Goal: Task Accomplishment & Management: Use online tool/utility

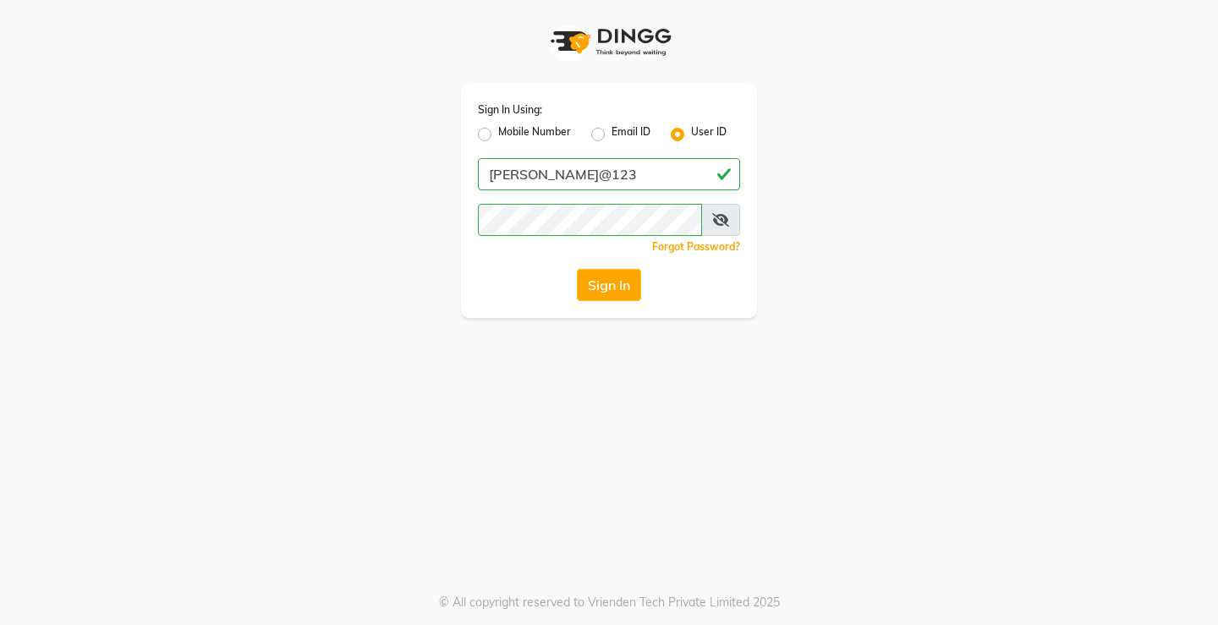
click at [623, 292] on button "Sign In" at bounding box center [609, 285] width 64 height 32
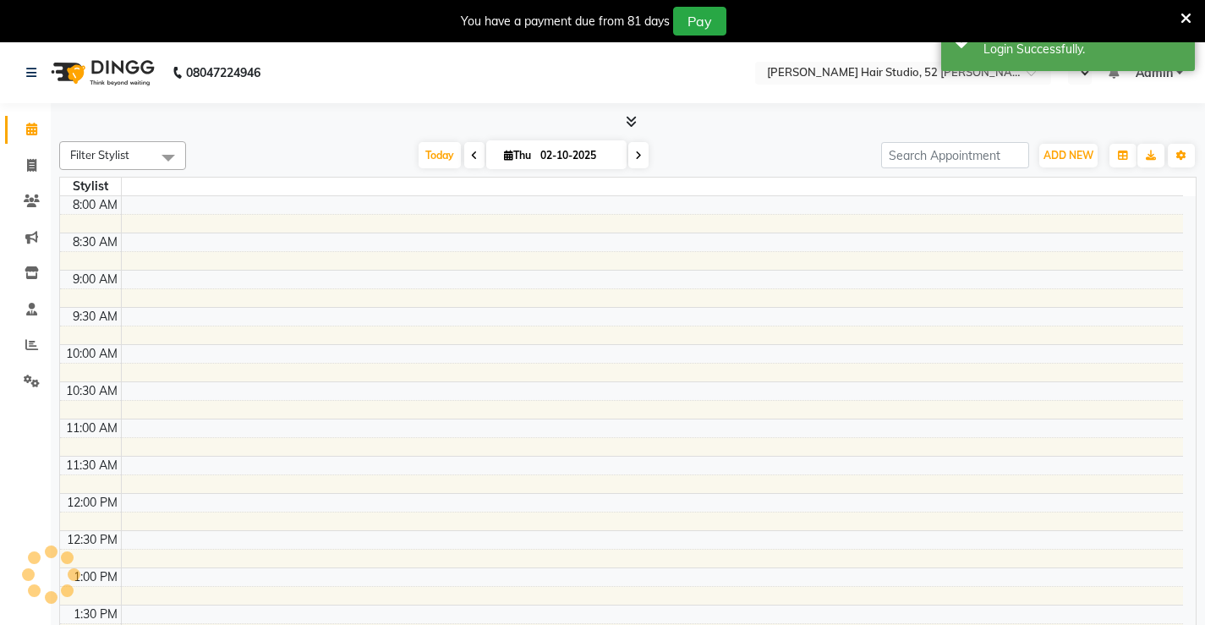
select select "en"
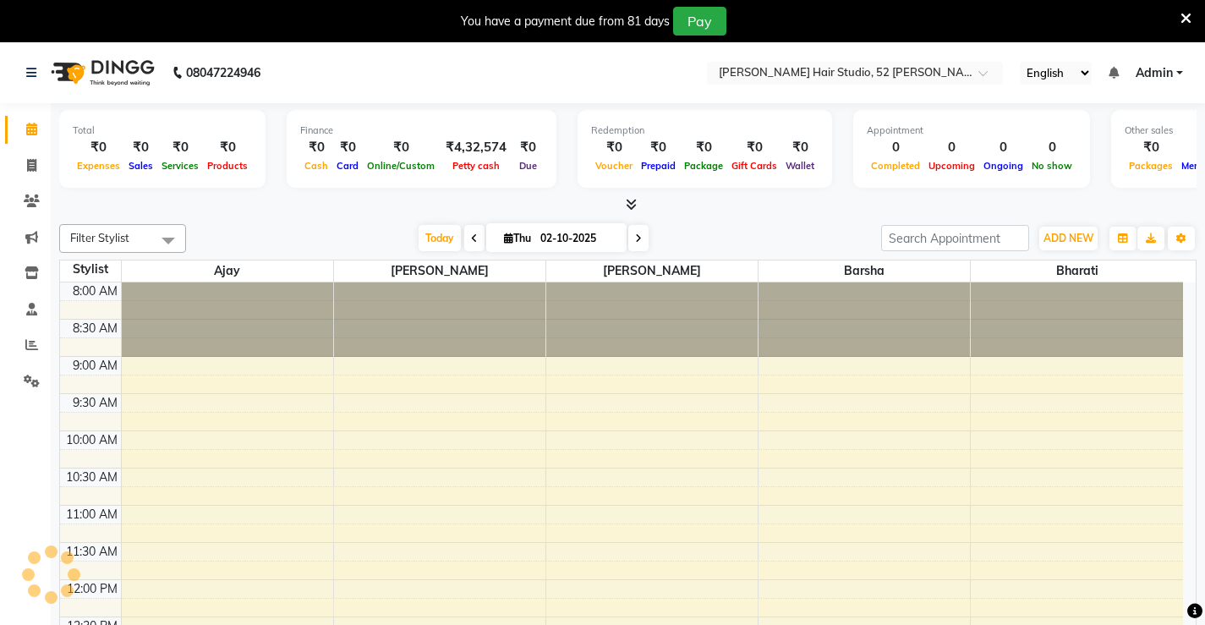
scroll to position [447, 0]
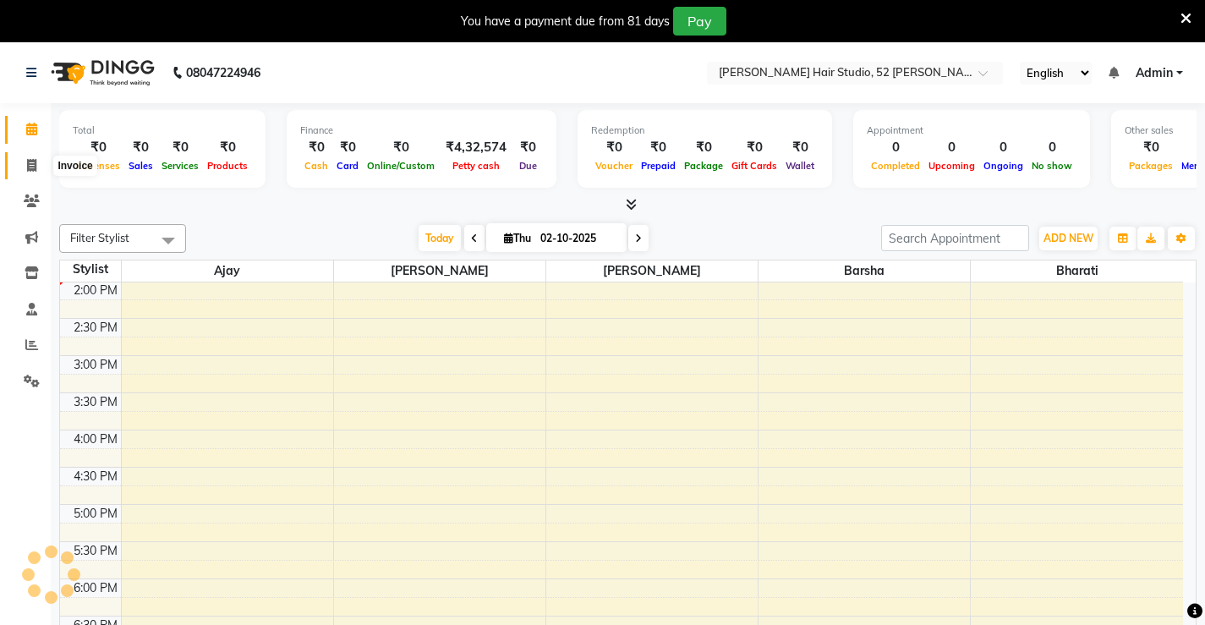
click at [30, 163] on icon at bounding box center [31, 165] width 9 height 13
select select "service"
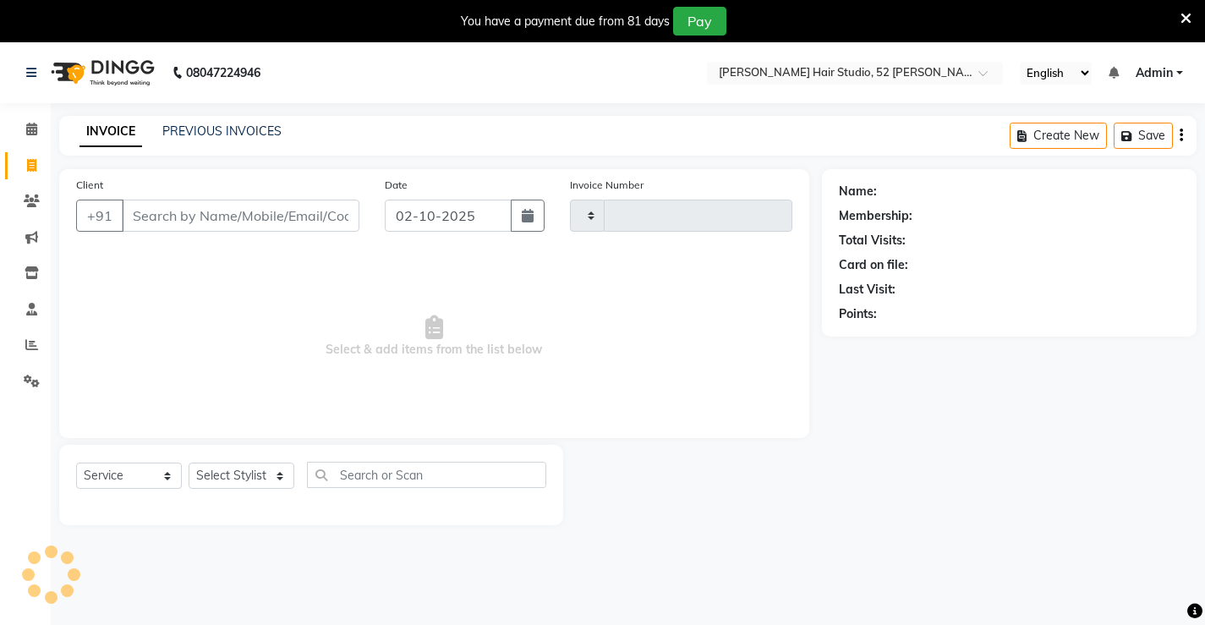
click at [258, 221] on input "Client" at bounding box center [241, 216] width 238 height 32
select select "7705"
type input "1564"
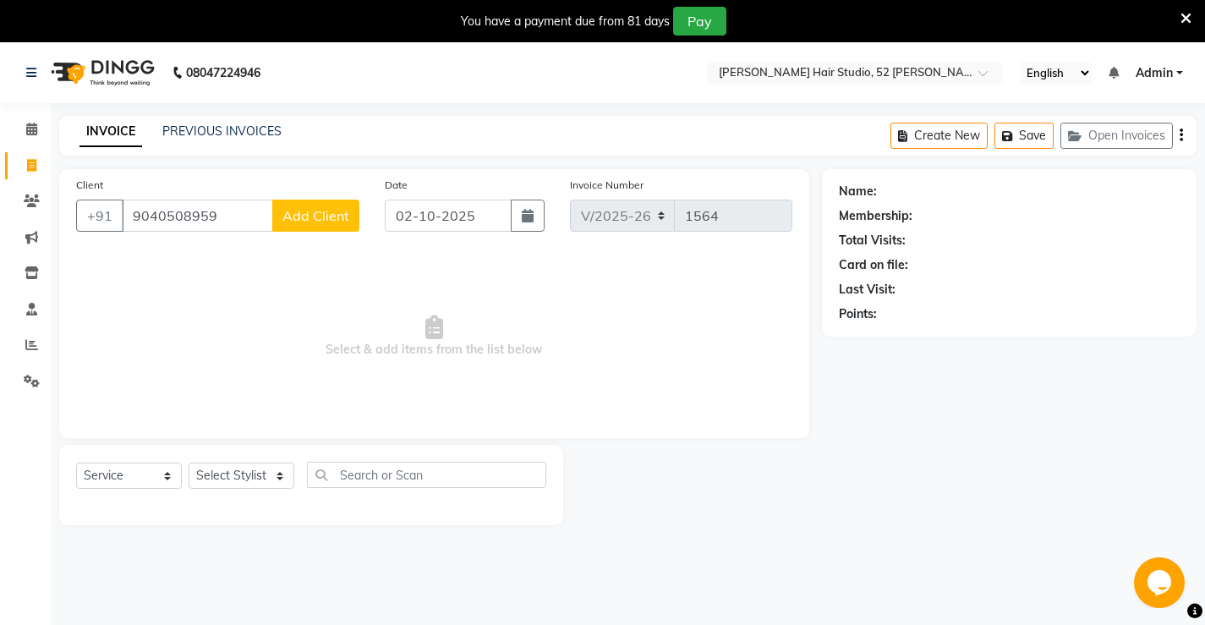
type input "9040508959"
click at [322, 211] on span "Add Client" at bounding box center [316, 215] width 67 height 17
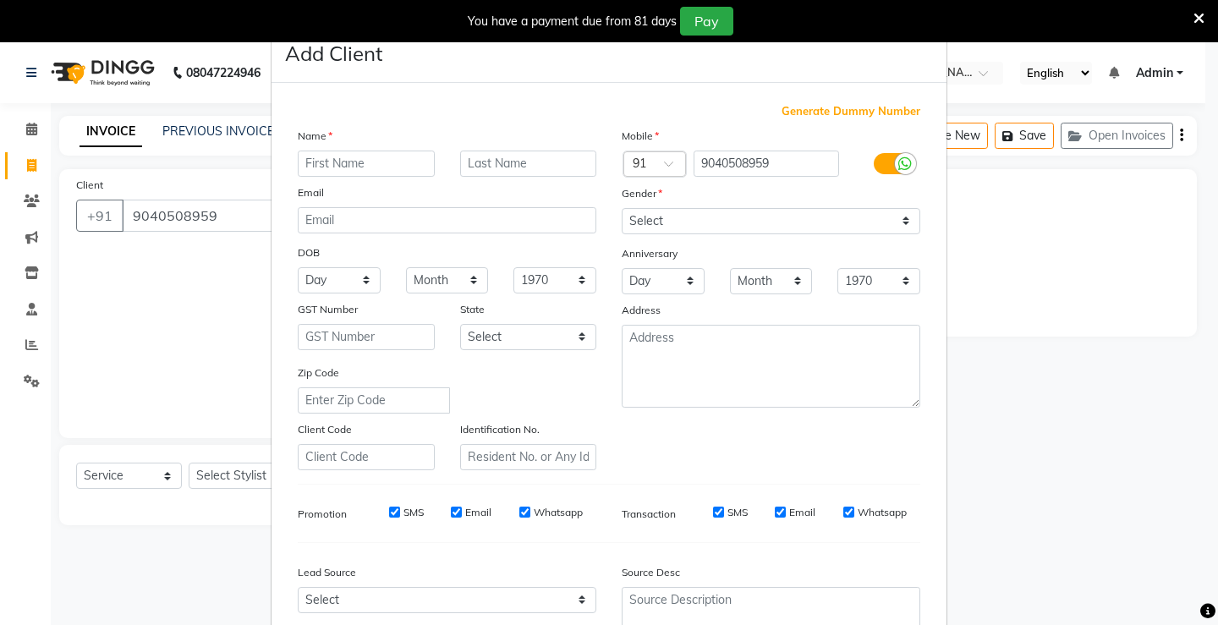
click at [313, 165] on input "text" at bounding box center [366, 164] width 137 height 26
type input "[PERSON_NAME]"
click at [716, 217] on select "Select [DEMOGRAPHIC_DATA] [DEMOGRAPHIC_DATA] Other Prefer Not To Say" at bounding box center [771, 221] width 299 height 26
select select "[DEMOGRAPHIC_DATA]"
click at [622, 208] on select "Select [DEMOGRAPHIC_DATA] [DEMOGRAPHIC_DATA] Other Prefer Not To Say" at bounding box center [771, 221] width 299 height 26
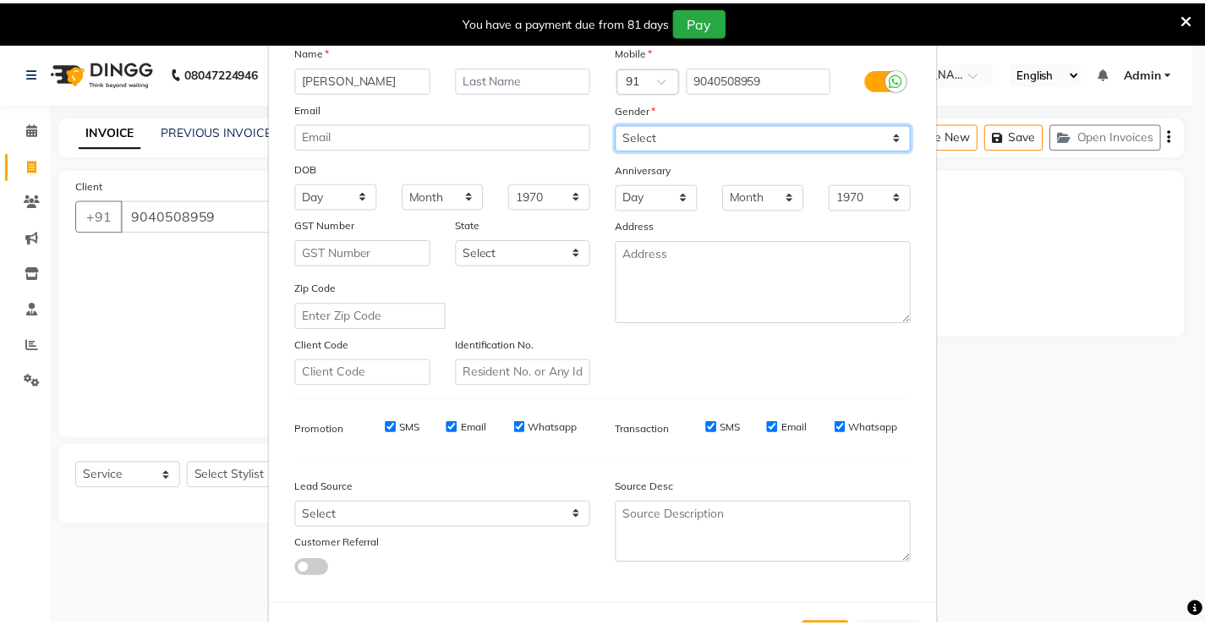
scroll to position [156, 0]
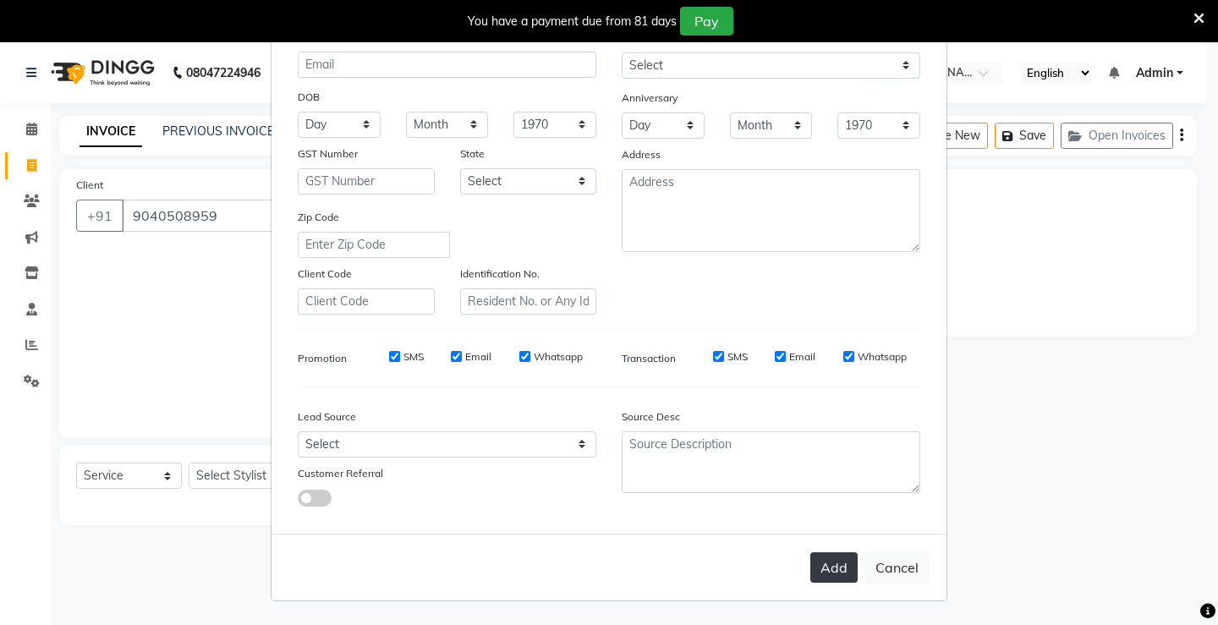
click at [826, 573] on button "Add" at bounding box center [833, 567] width 47 height 30
select select
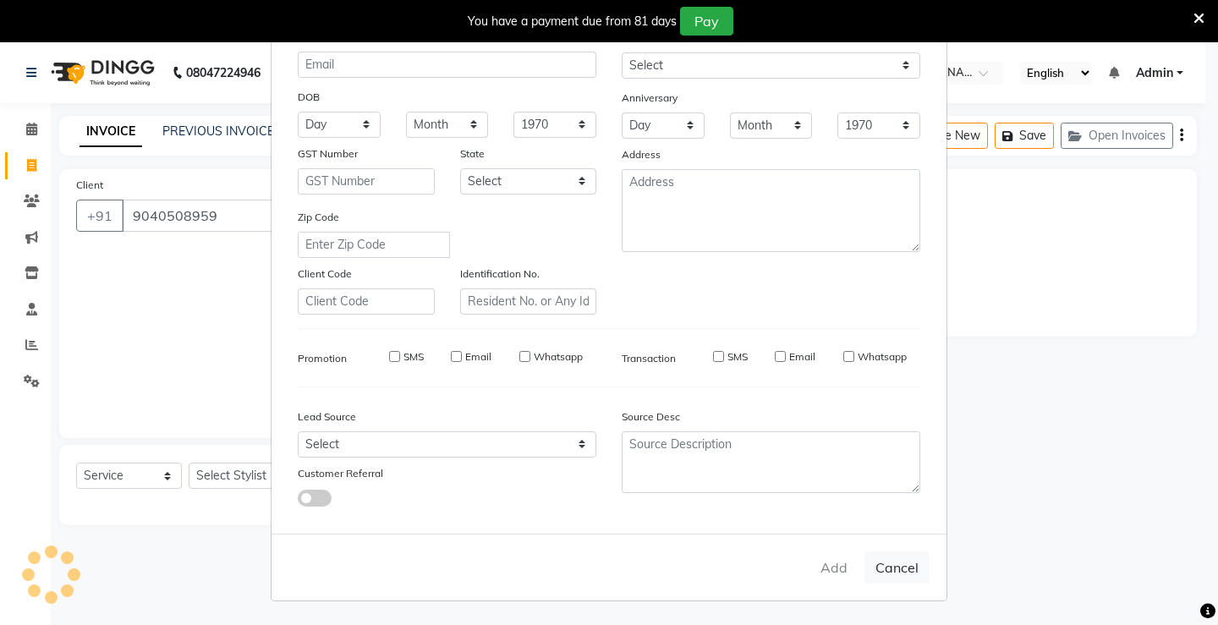
select select
checkbox input "false"
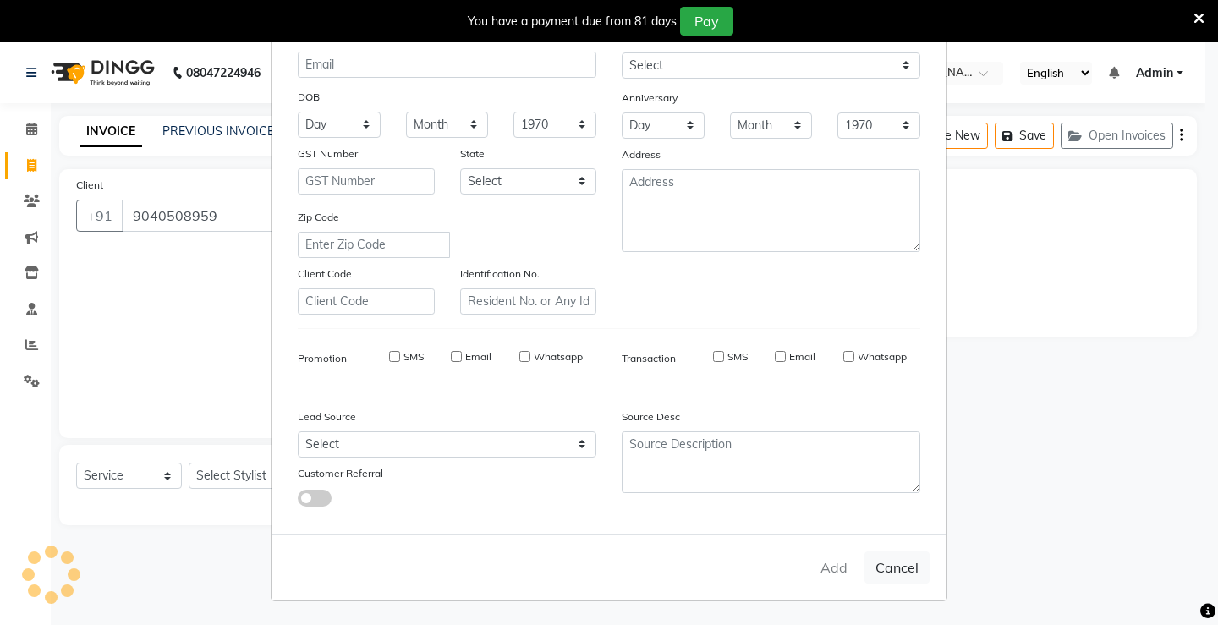
checkbox input "false"
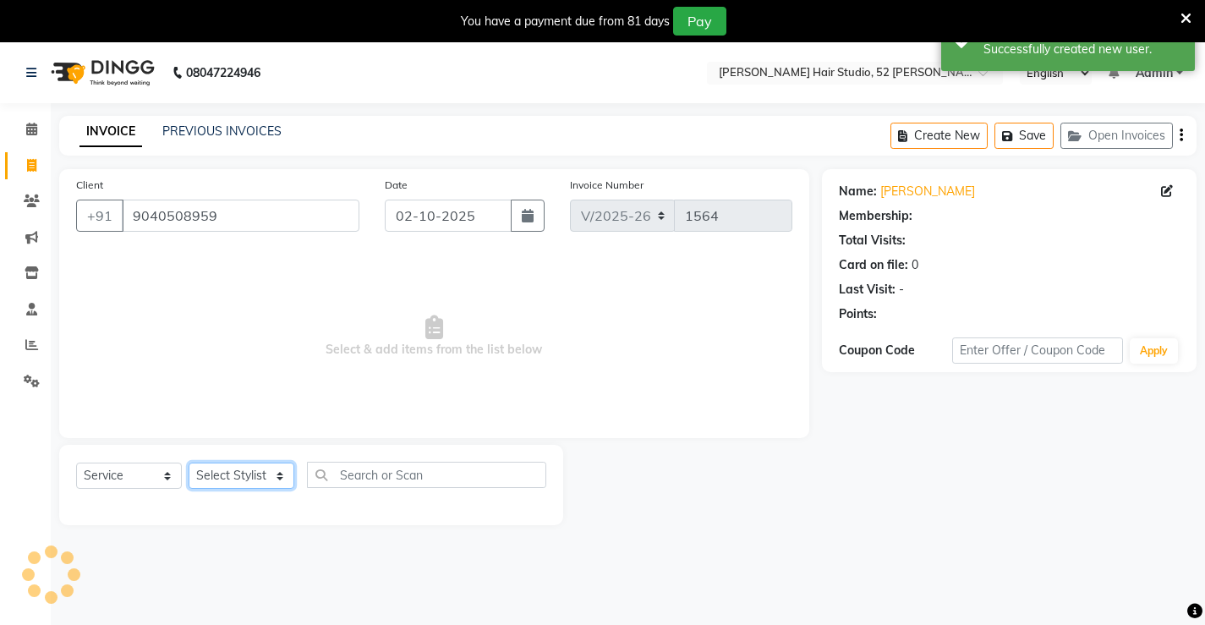
click at [248, 473] on select "Select Stylist Ajay [PERSON_NAME] [PERSON_NAME] [PERSON_NAME] unsex hair stylis…" at bounding box center [242, 476] width 106 height 26
select select "68606"
click at [189, 463] on select "Select Stylist Ajay [PERSON_NAME] [PERSON_NAME] [PERSON_NAME] unsex hair stylis…" at bounding box center [242, 476] width 106 height 26
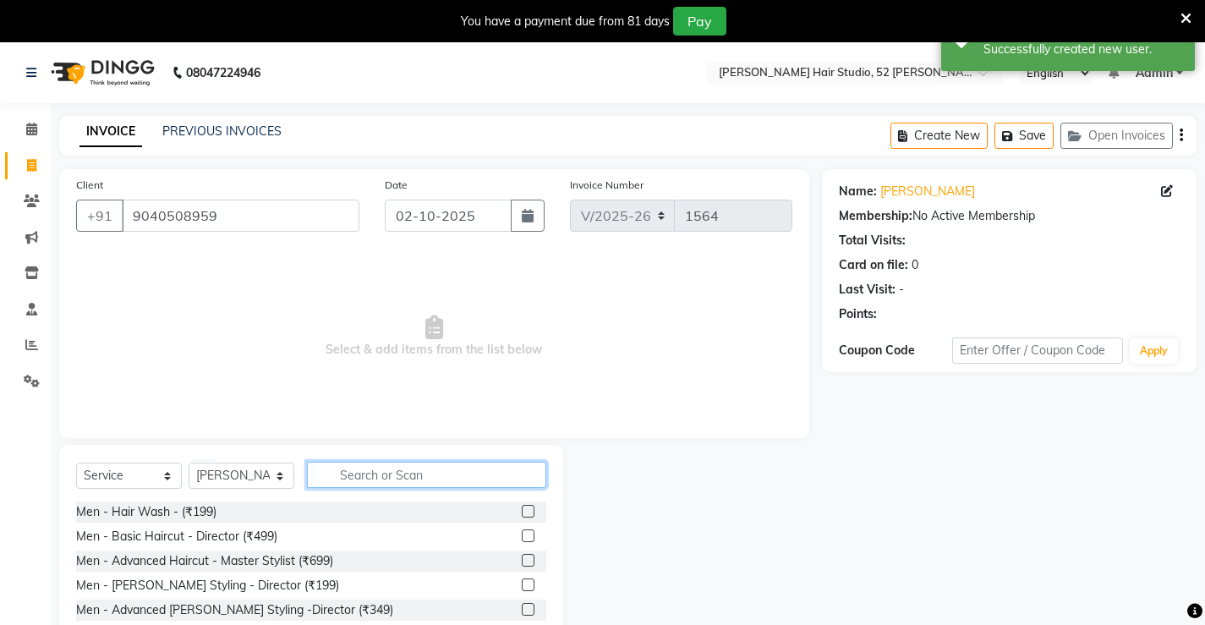
click at [360, 478] on input "text" at bounding box center [426, 475] width 239 height 26
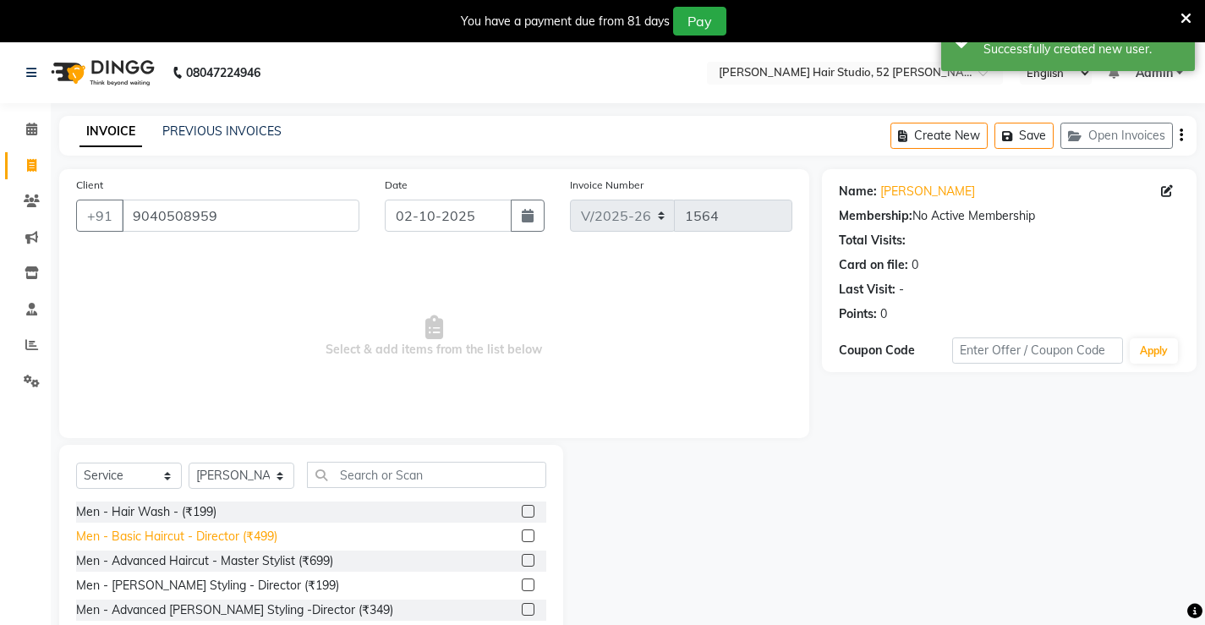
click at [202, 529] on div "Men - Basic Haircut - Director (₹499)" at bounding box center [176, 537] width 201 height 18
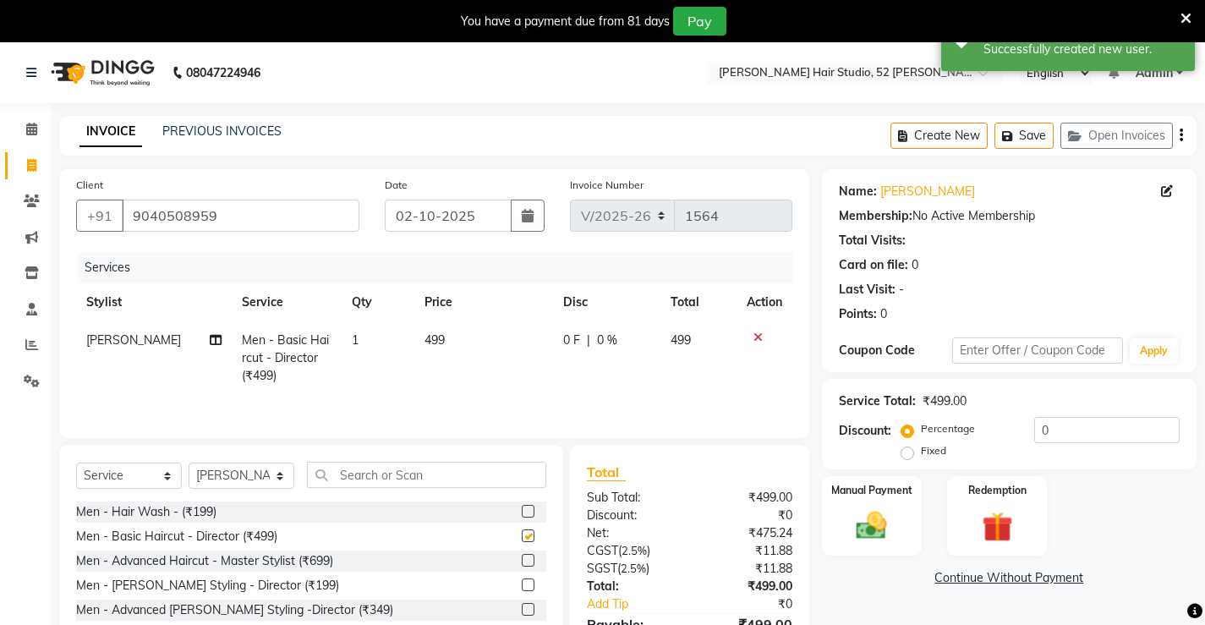
checkbox input "false"
click at [451, 342] on td "499" at bounding box center [483, 358] width 138 height 74
select select "68606"
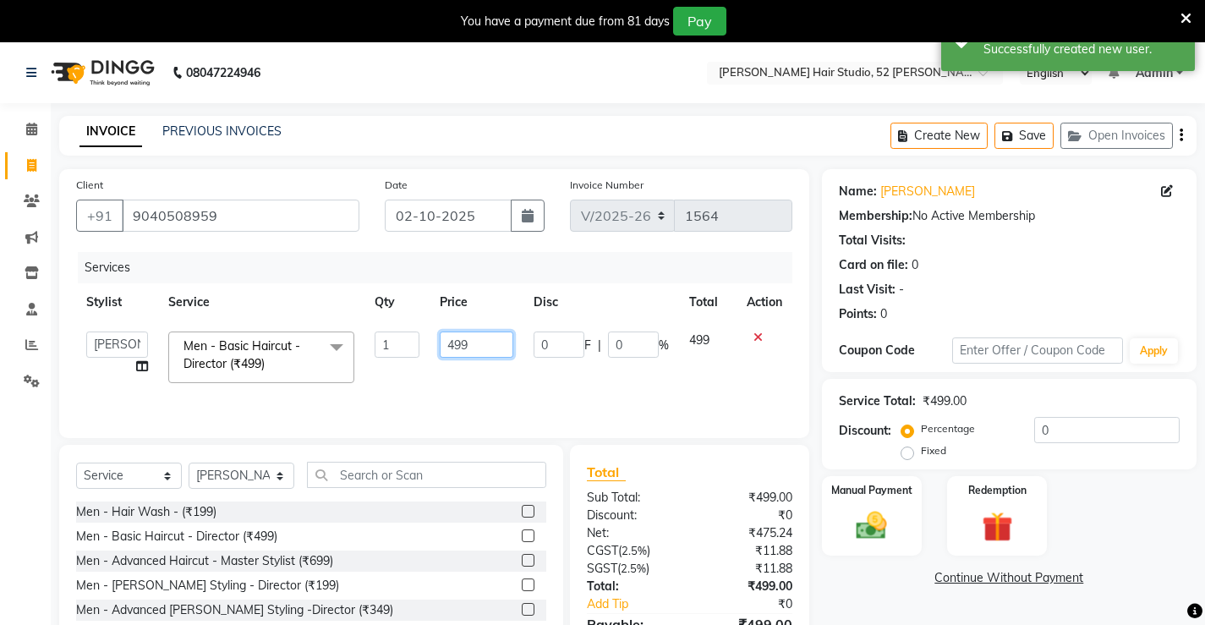
click at [485, 343] on input "499" at bounding box center [477, 345] width 74 height 26
type input "4"
type input "300"
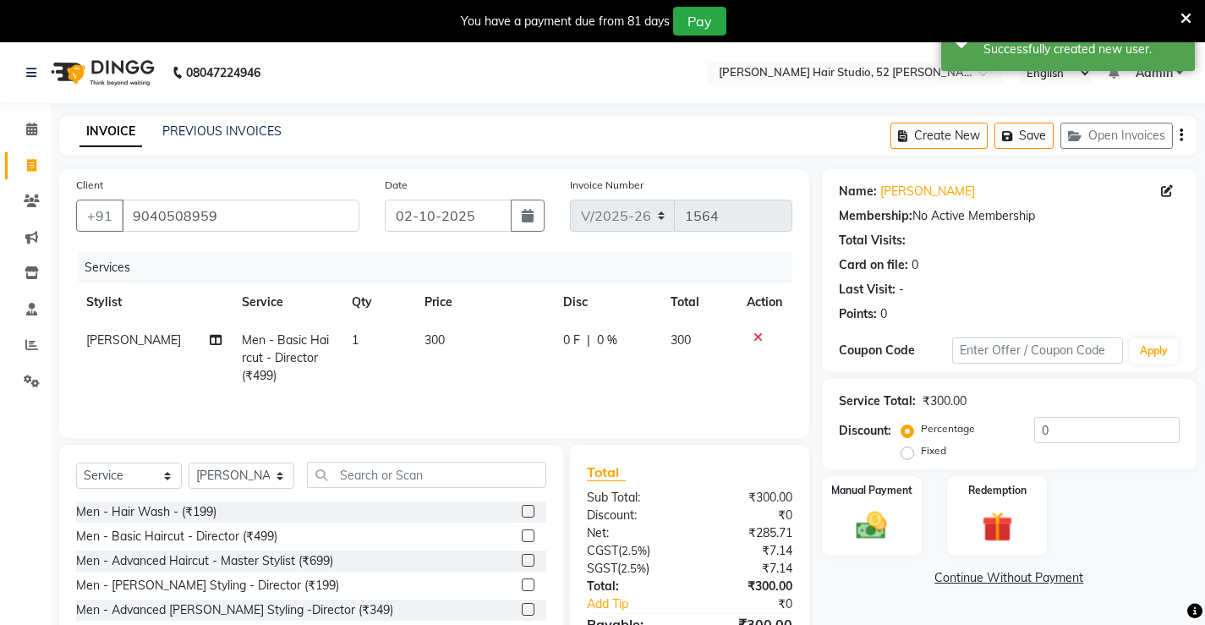
click at [540, 372] on tr "[PERSON_NAME] Men - Basic Haircut - Director (₹499) 1 300 0 F | 0 % 300" at bounding box center [434, 358] width 716 height 74
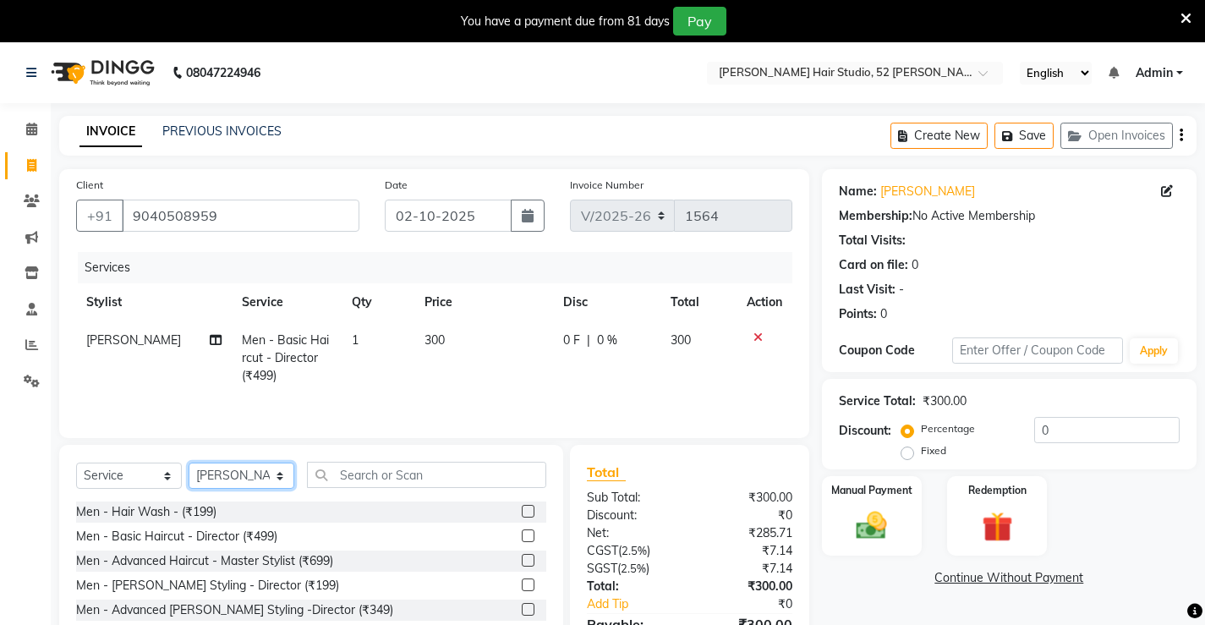
click at [244, 473] on select "Select Stylist Ajay [PERSON_NAME] [PERSON_NAME] [PERSON_NAME] unsex hair stylis…" at bounding box center [242, 476] width 106 height 26
select select "86873"
click at [189, 463] on select "Select Stylist Ajay [PERSON_NAME] [PERSON_NAME] [PERSON_NAME] unsex hair stylis…" at bounding box center [242, 476] width 106 height 26
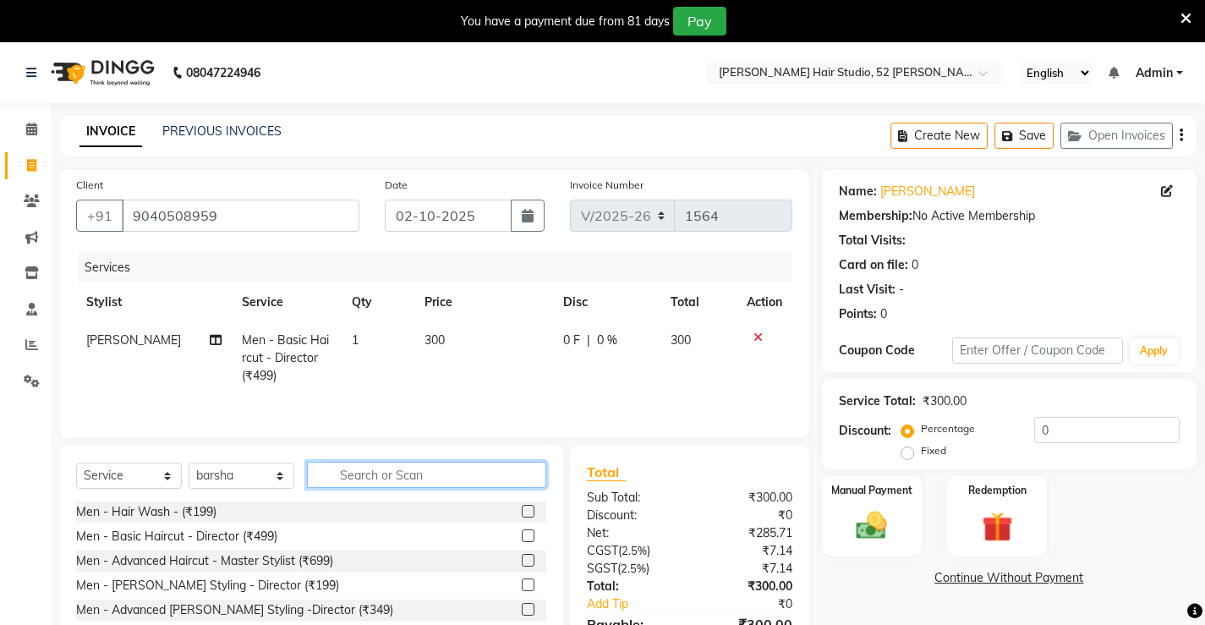
click at [408, 482] on input "text" at bounding box center [426, 475] width 239 height 26
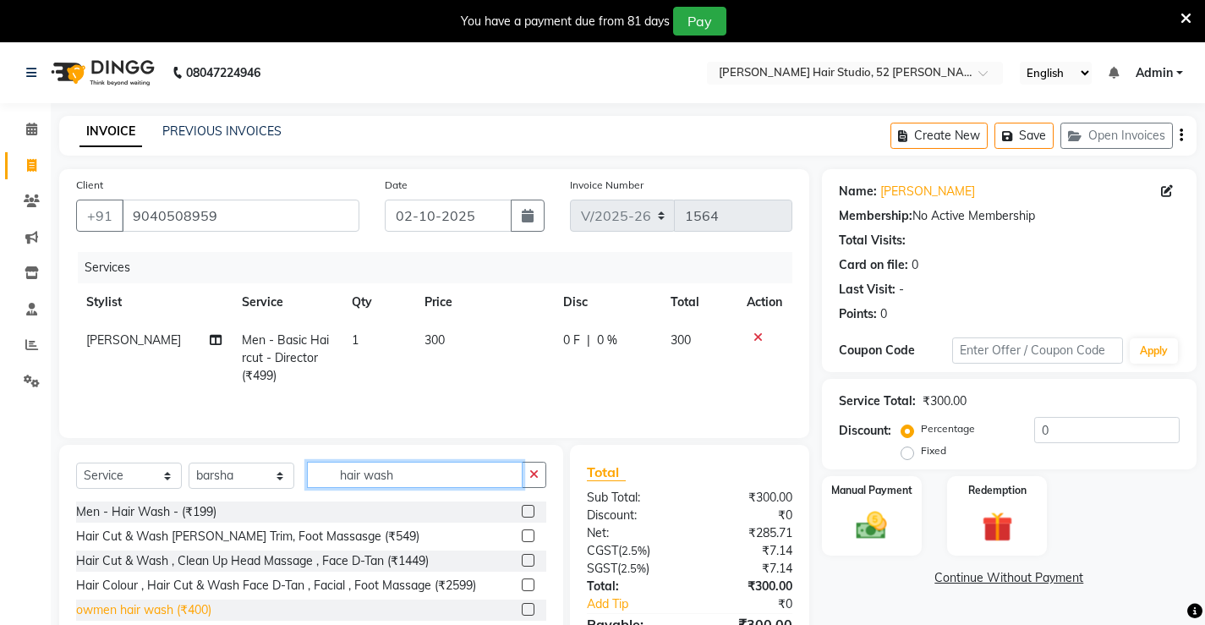
type input "hair wash"
click at [181, 606] on div "owmen hair wash (₹400)" at bounding box center [143, 610] width 135 height 18
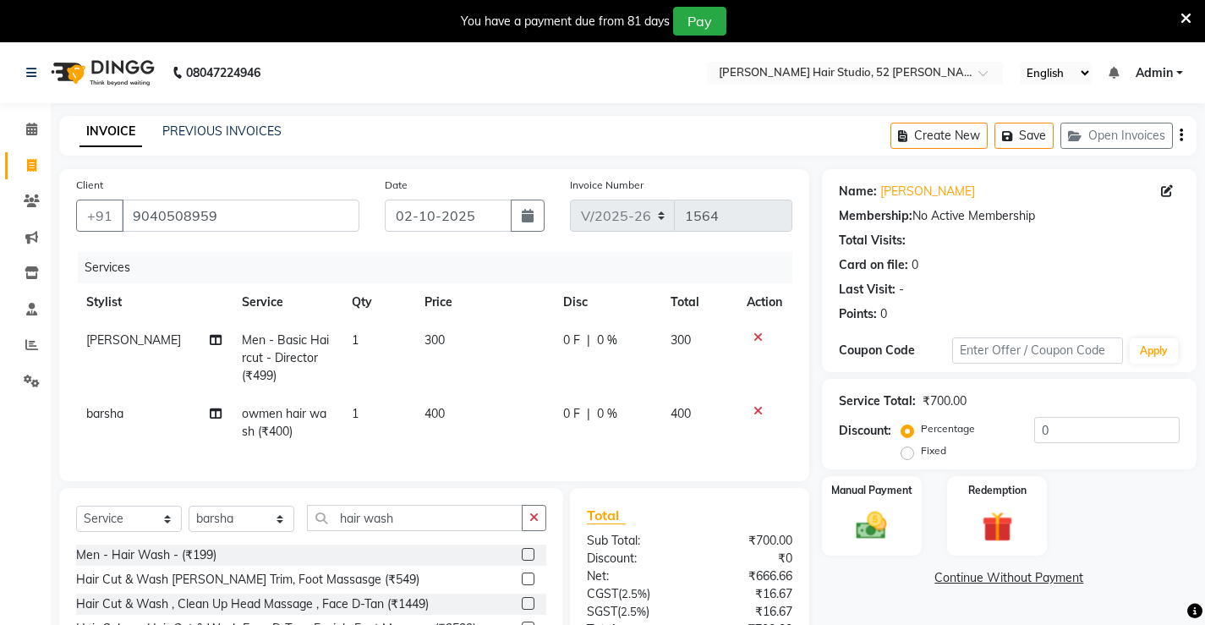
checkbox input "false"
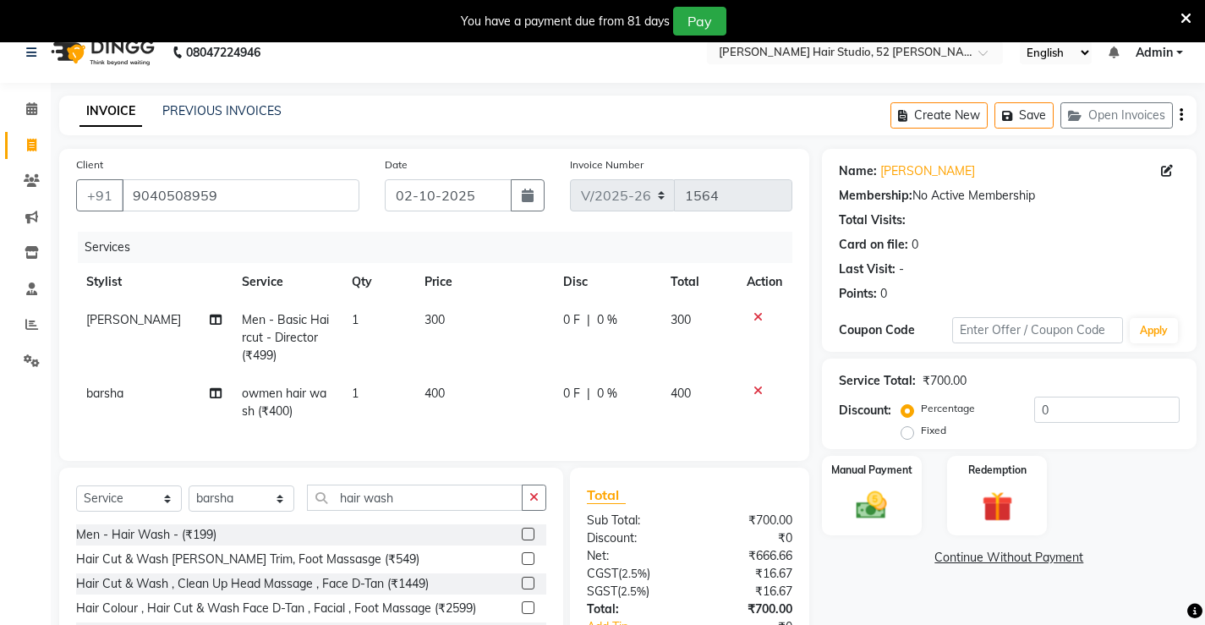
scroll to position [151, 0]
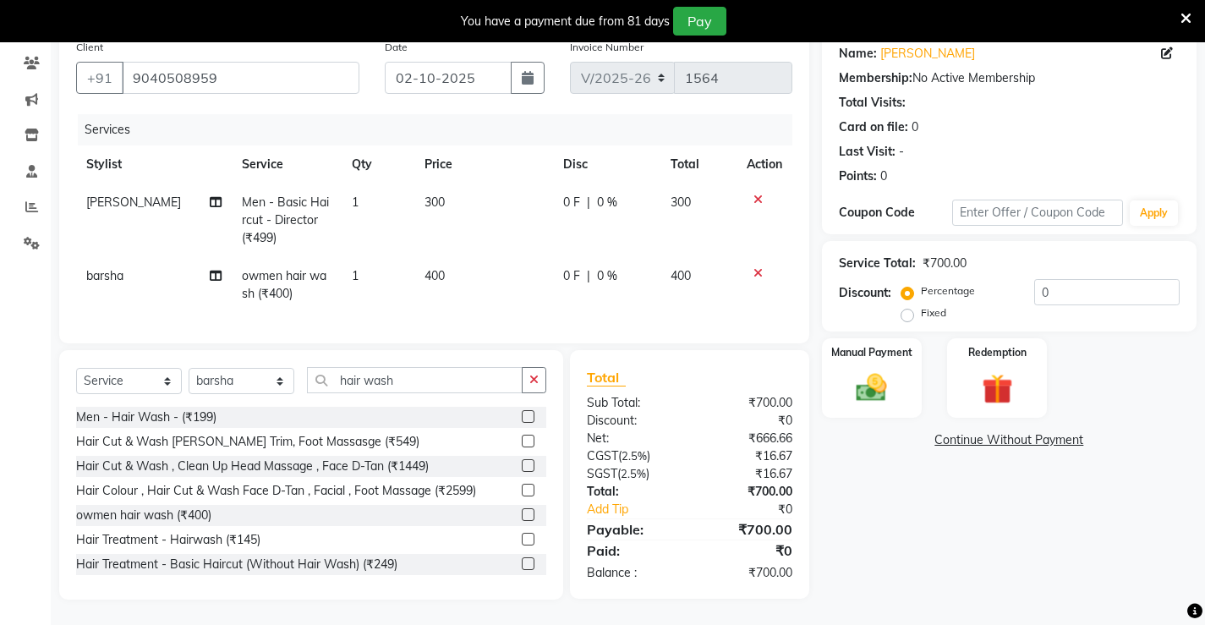
click at [458, 260] on td "400" at bounding box center [483, 285] width 138 height 56
select select "86873"
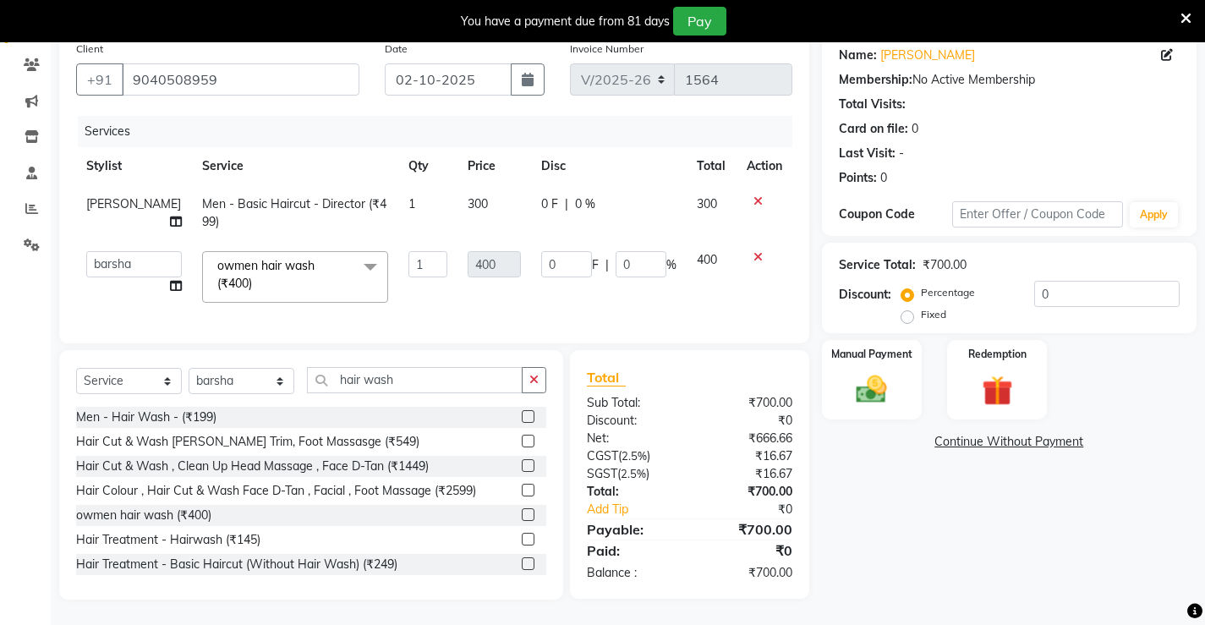
scroll to position [149, 0]
click at [537, 388] on button "button" at bounding box center [534, 380] width 25 height 26
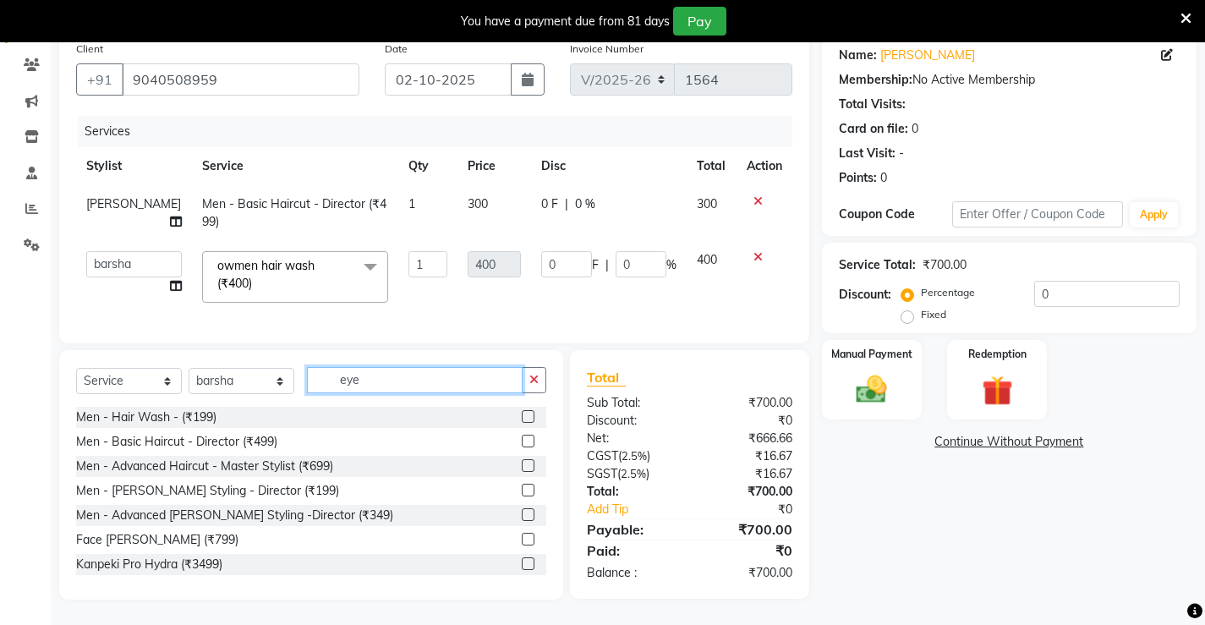
scroll to position [148, 0]
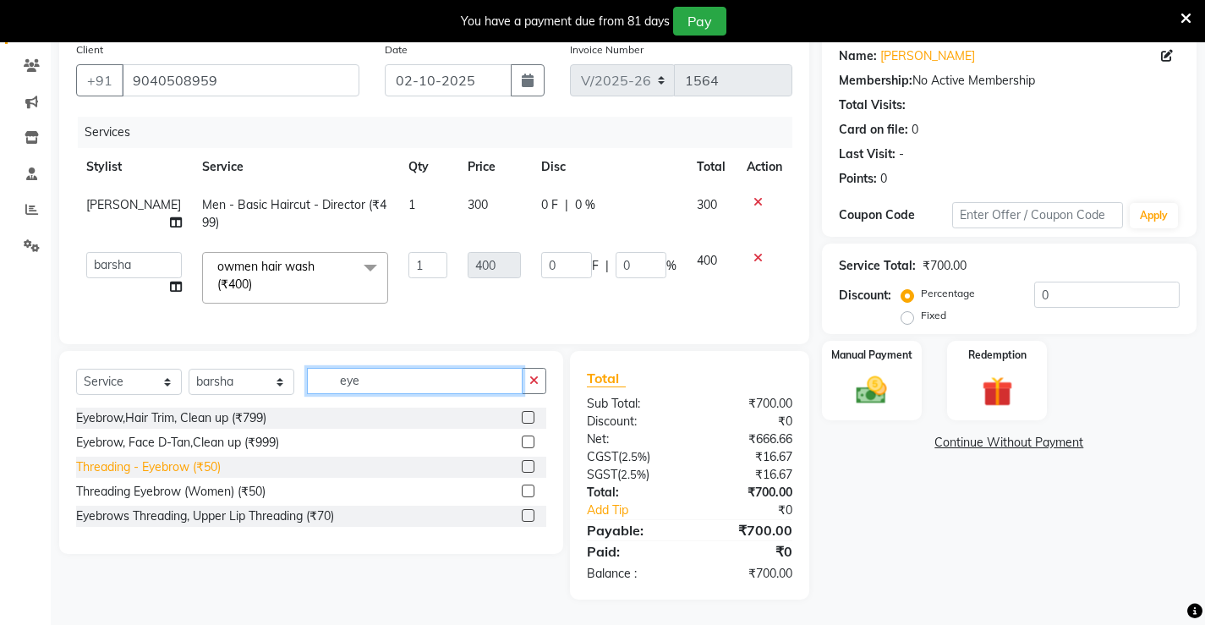
type input "eye"
click at [217, 461] on div "Threading - Eyebrow (₹50)" at bounding box center [148, 467] width 145 height 18
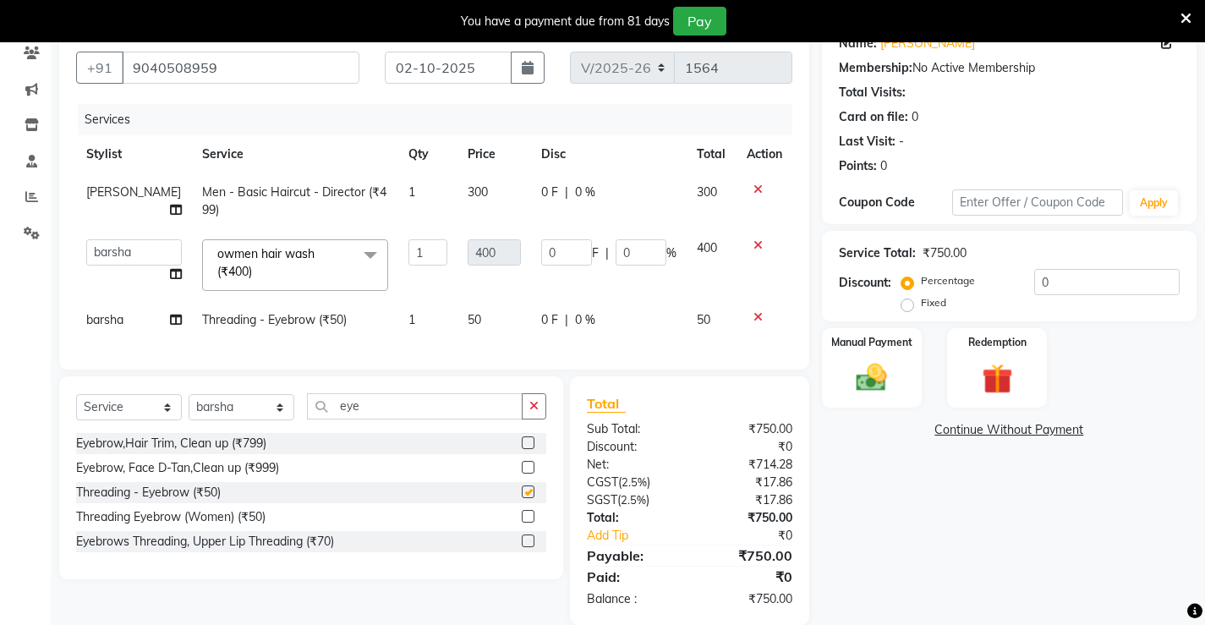
checkbox input "false"
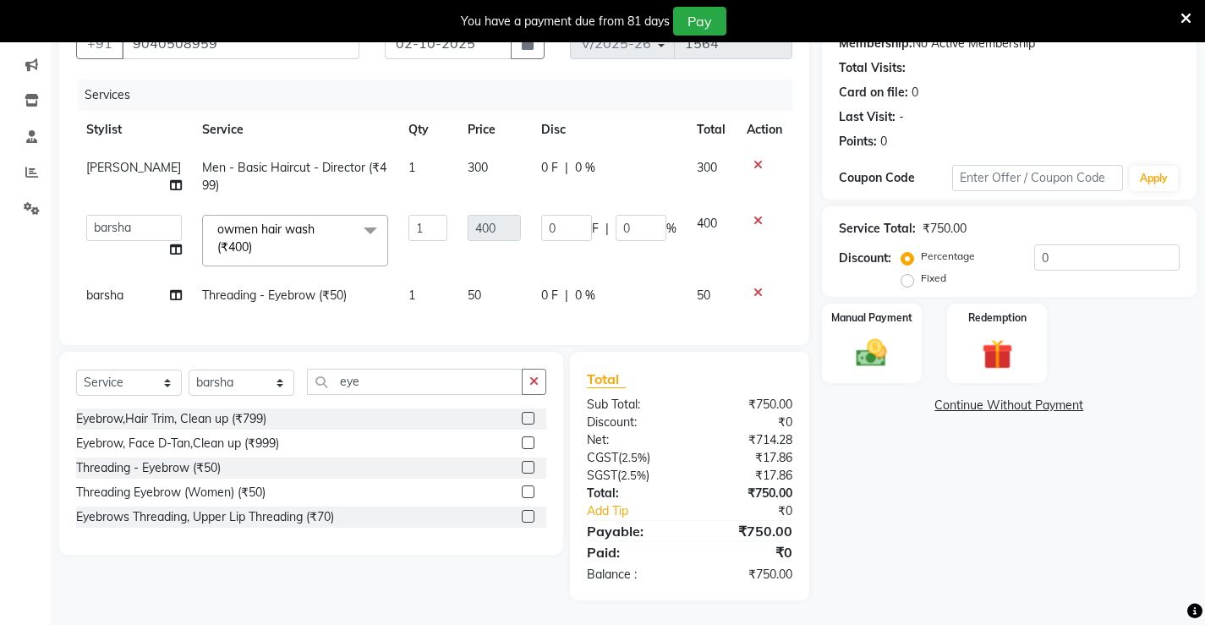
scroll to position [186, 0]
click at [856, 343] on img at bounding box center [872, 352] width 52 height 36
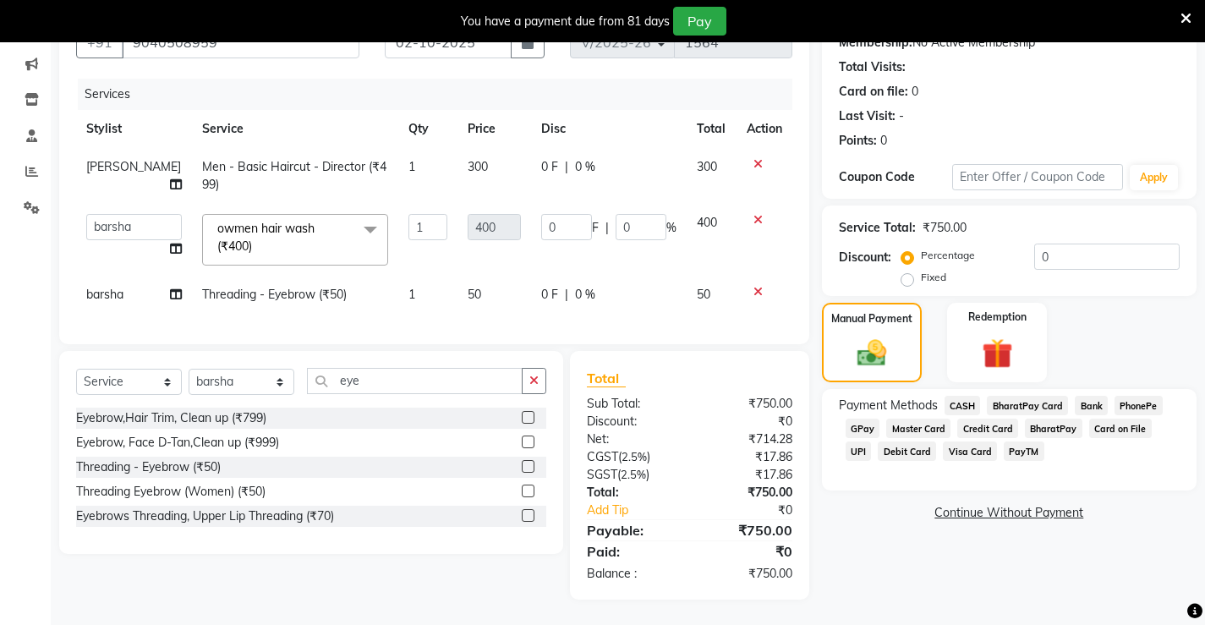
click at [1133, 396] on span "PhonePe" at bounding box center [1139, 405] width 48 height 19
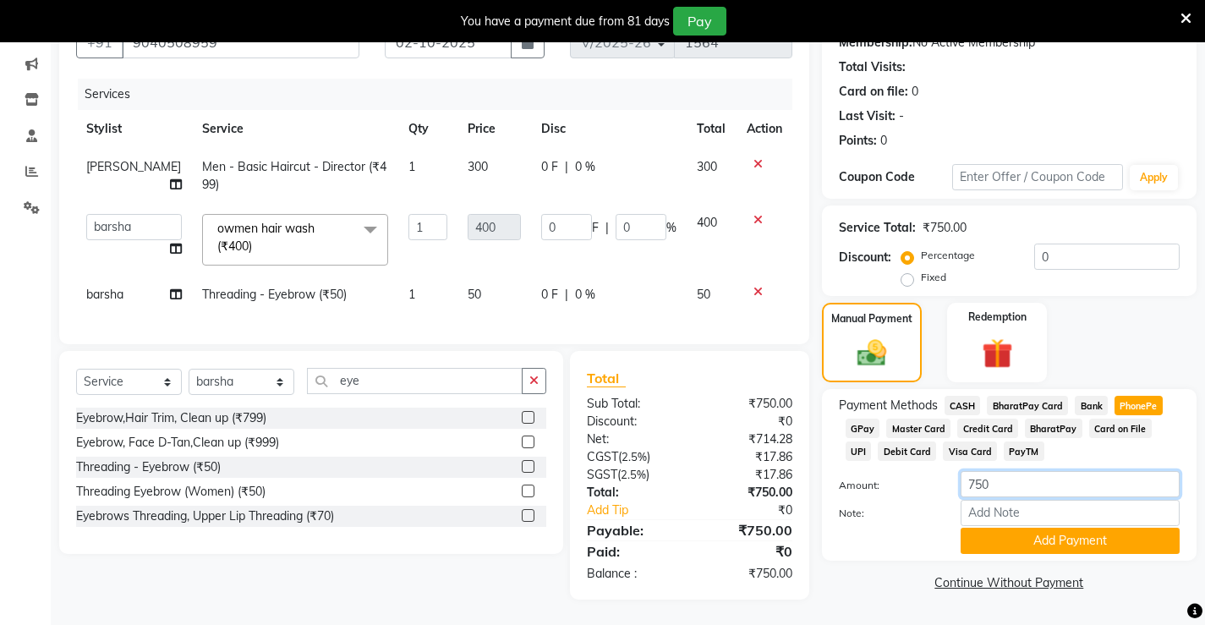
click at [1005, 471] on input "750" at bounding box center [1070, 484] width 219 height 26
type input "7"
type input "250"
click at [1018, 514] on div "Note:" at bounding box center [1009, 514] width 366 height 29
click at [1038, 528] on button "Add Payment" at bounding box center [1070, 541] width 219 height 26
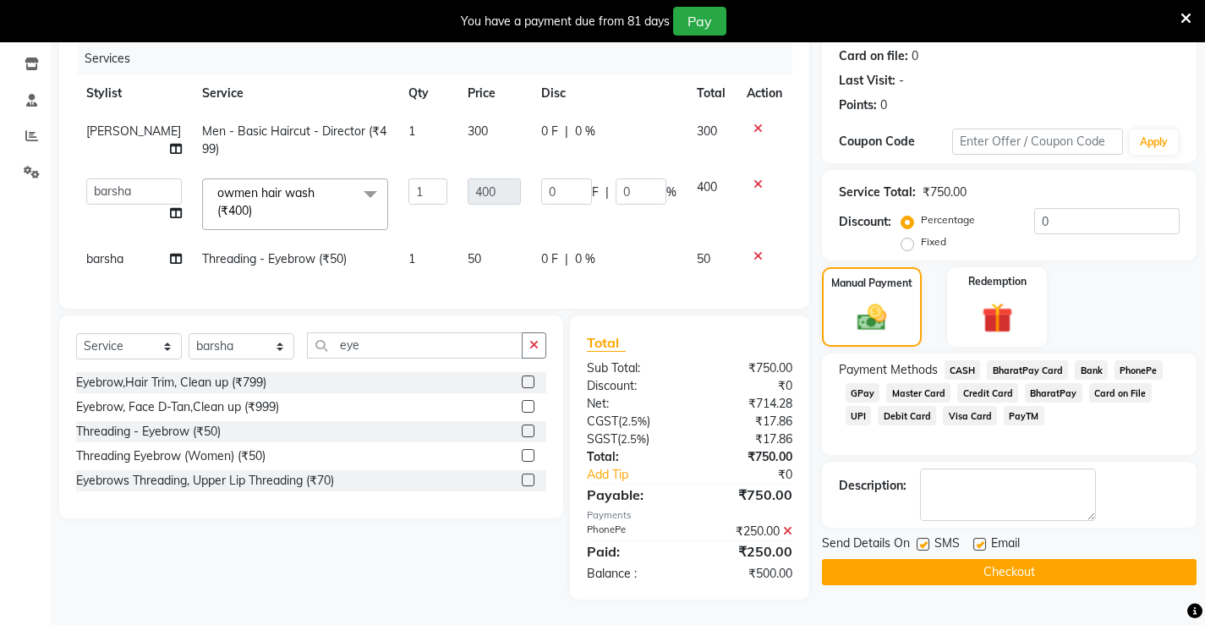
scroll to position [222, 0]
click at [971, 360] on span "CASH" at bounding box center [963, 369] width 36 height 19
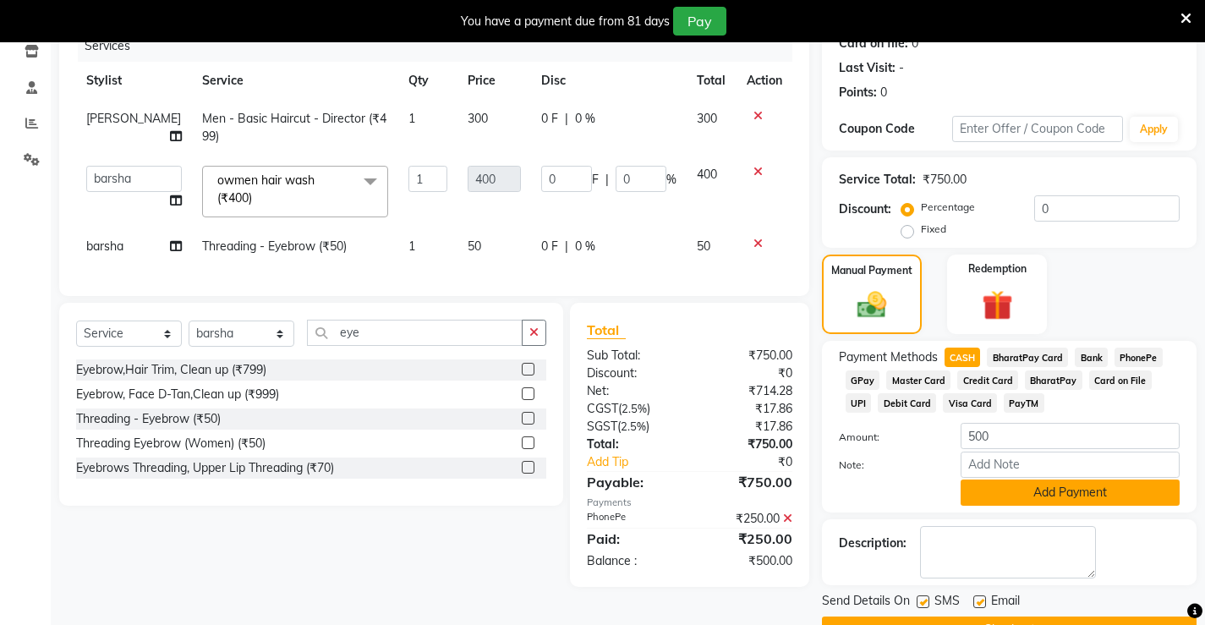
click at [1036, 496] on button "Add Payment" at bounding box center [1070, 493] width 219 height 26
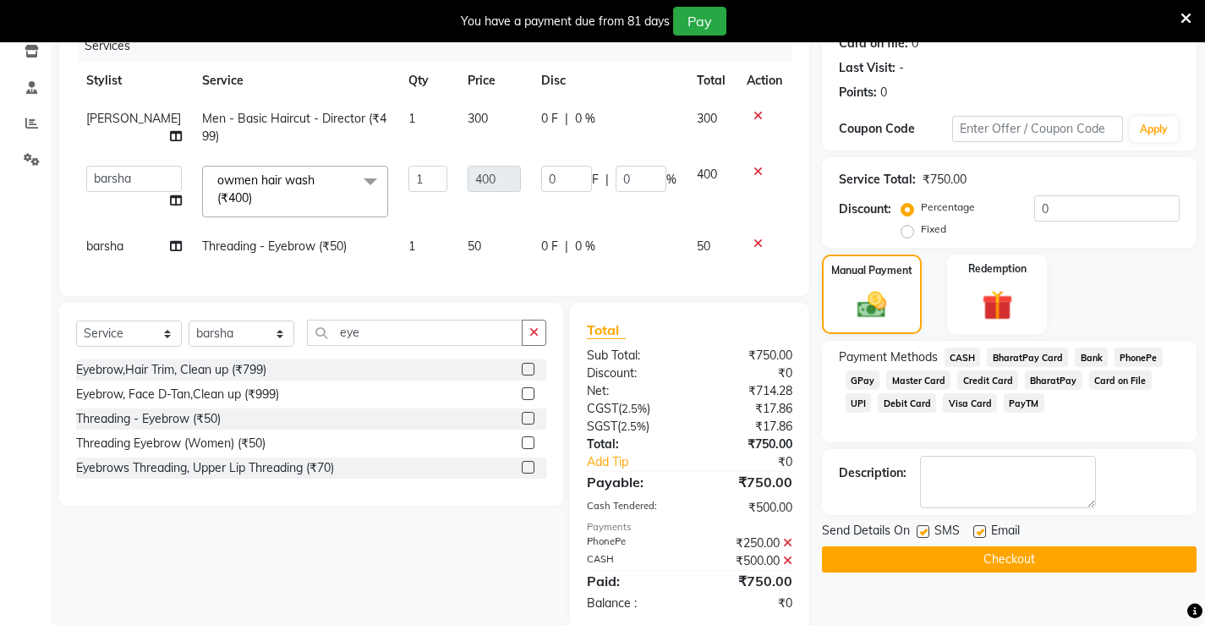
scroll to position [264, 0]
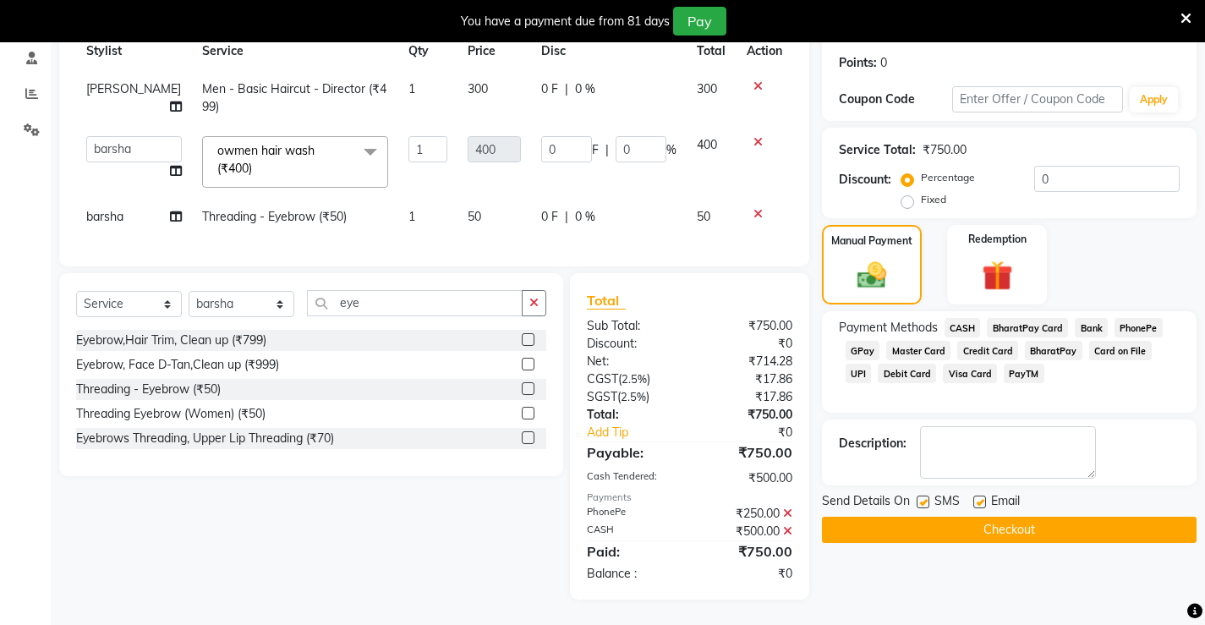
click at [916, 517] on button "Checkout" at bounding box center [1009, 530] width 375 height 26
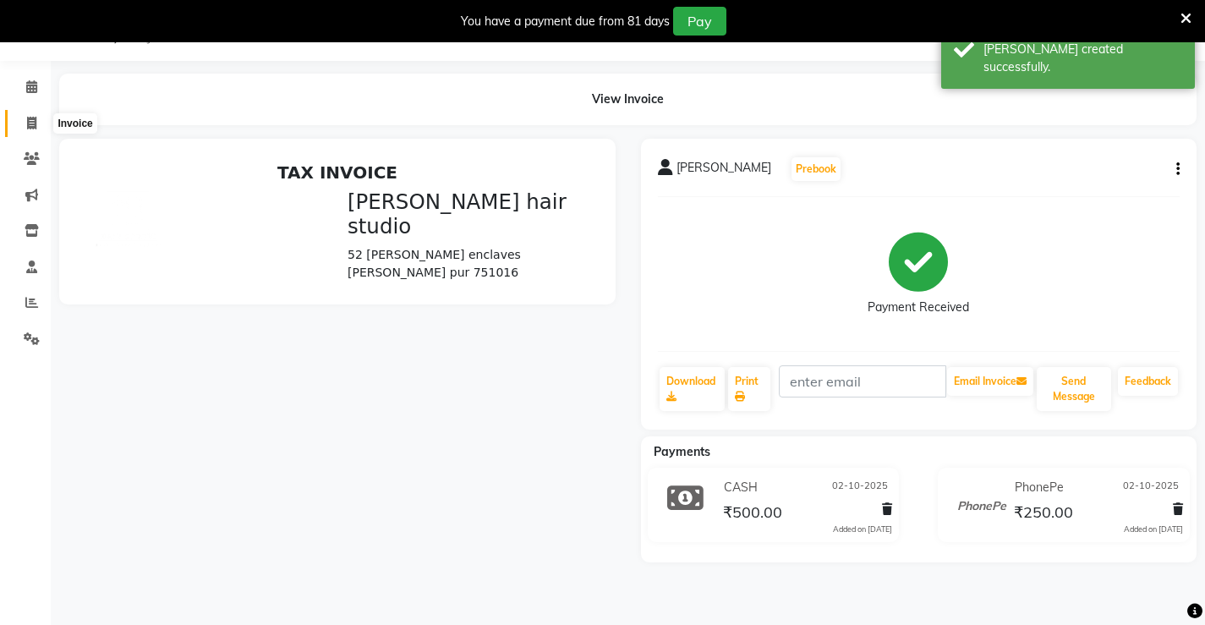
click at [35, 123] on icon at bounding box center [31, 123] width 9 height 13
select select "service"
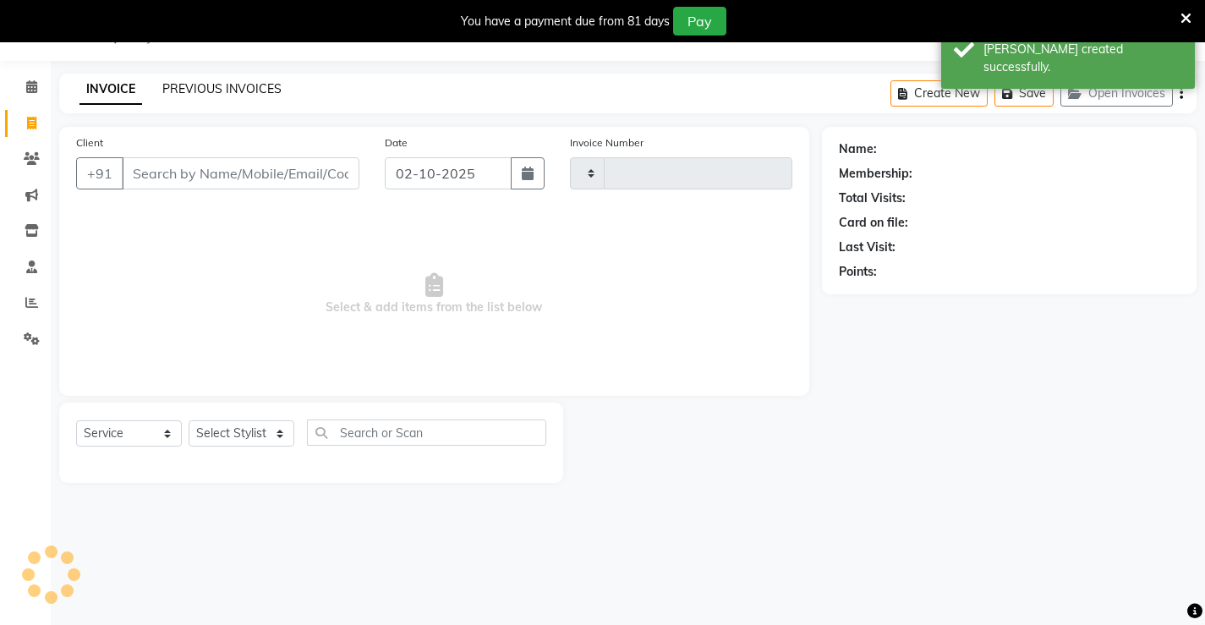
click at [175, 90] on link "PREVIOUS INVOICES" at bounding box center [221, 88] width 119 height 15
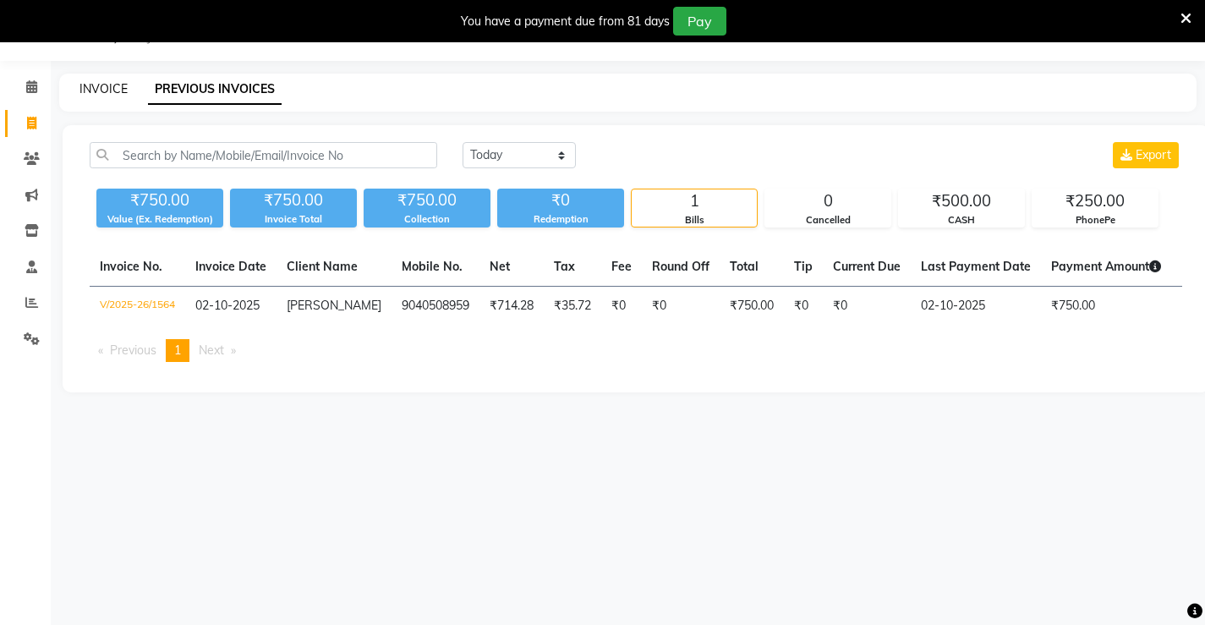
click at [121, 91] on link "INVOICE" at bounding box center [104, 88] width 48 height 15
select select "service"
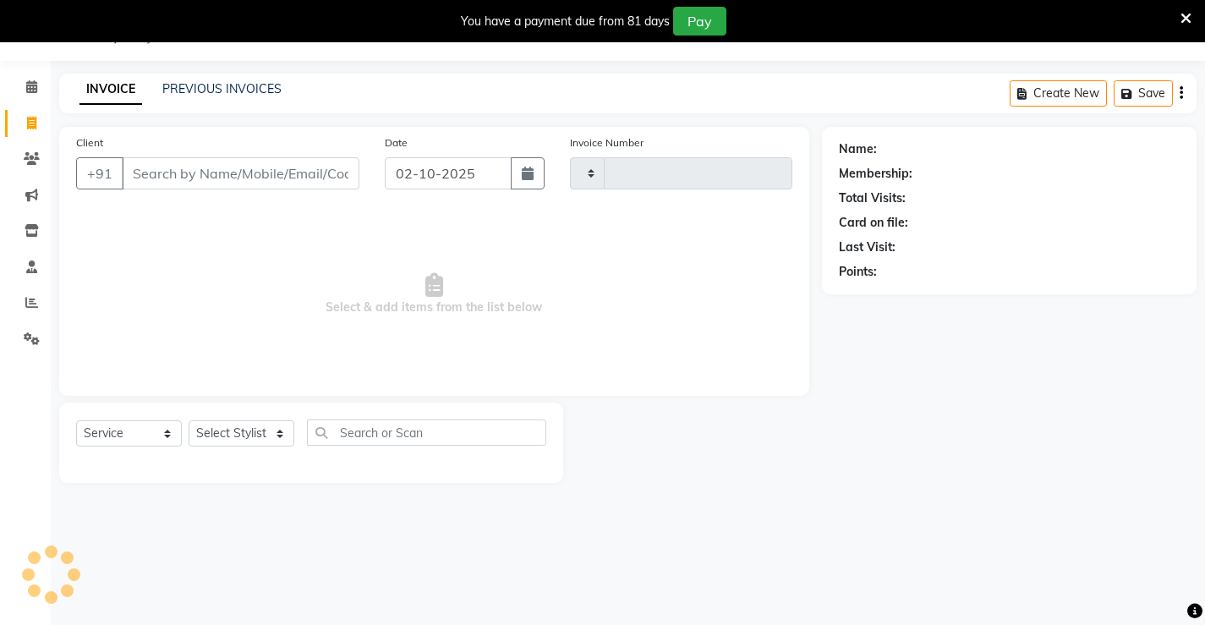
click at [152, 174] on input "Client" at bounding box center [241, 173] width 238 height 32
type input "1565"
select select "7705"
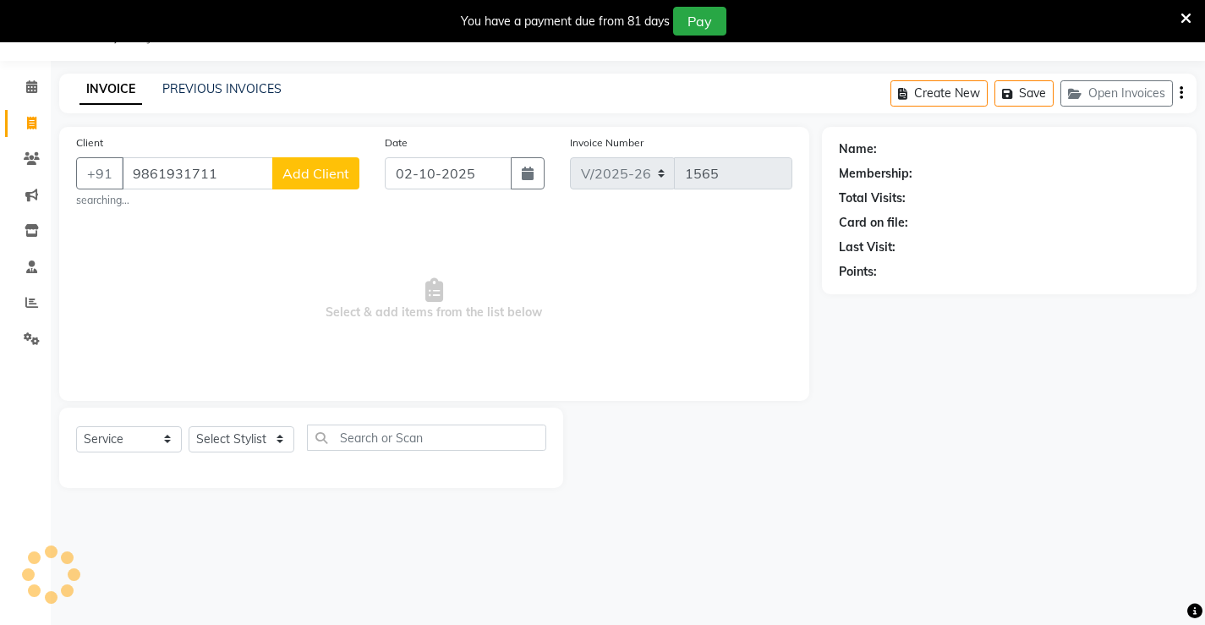
type input "9861931711"
click at [326, 184] on button "Add Client" at bounding box center [315, 173] width 87 height 32
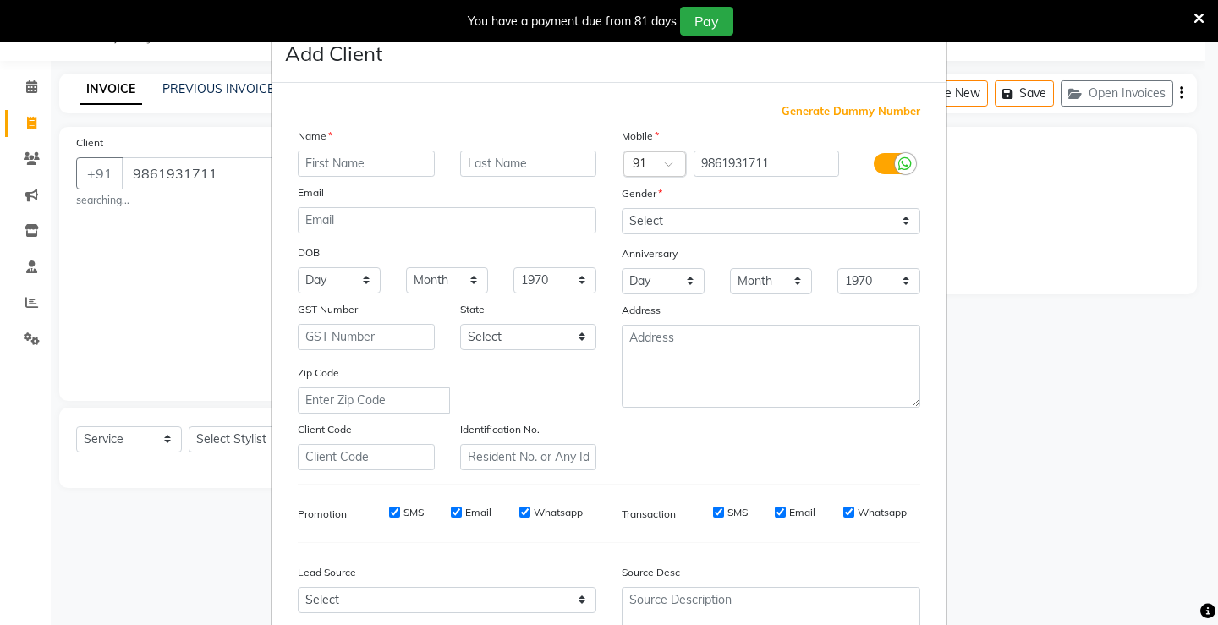
click at [285, 157] on div at bounding box center [366, 164] width 162 height 26
click at [328, 170] on input "text" at bounding box center [366, 164] width 137 height 26
type input "pratikyha"
click at [703, 214] on select "Select [DEMOGRAPHIC_DATA] [DEMOGRAPHIC_DATA] Other Prefer Not To Say" at bounding box center [771, 221] width 299 height 26
select select "[DEMOGRAPHIC_DATA]"
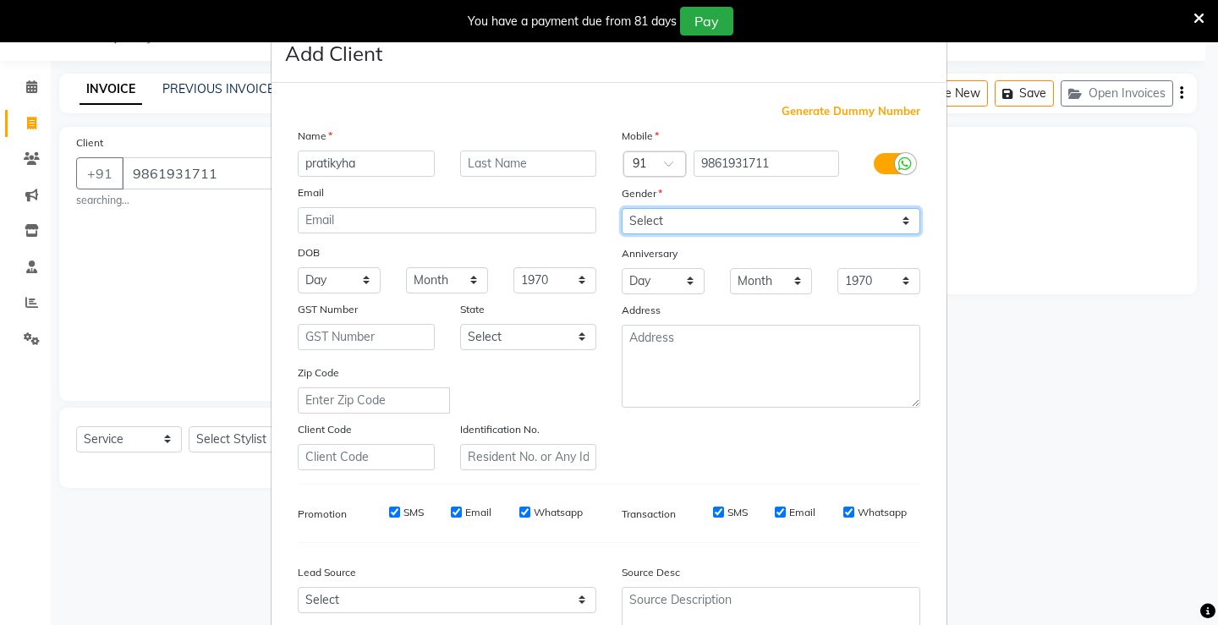
click at [622, 208] on select "Select [DEMOGRAPHIC_DATA] [DEMOGRAPHIC_DATA] Other Prefer Not To Say" at bounding box center [771, 221] width 299 height 26
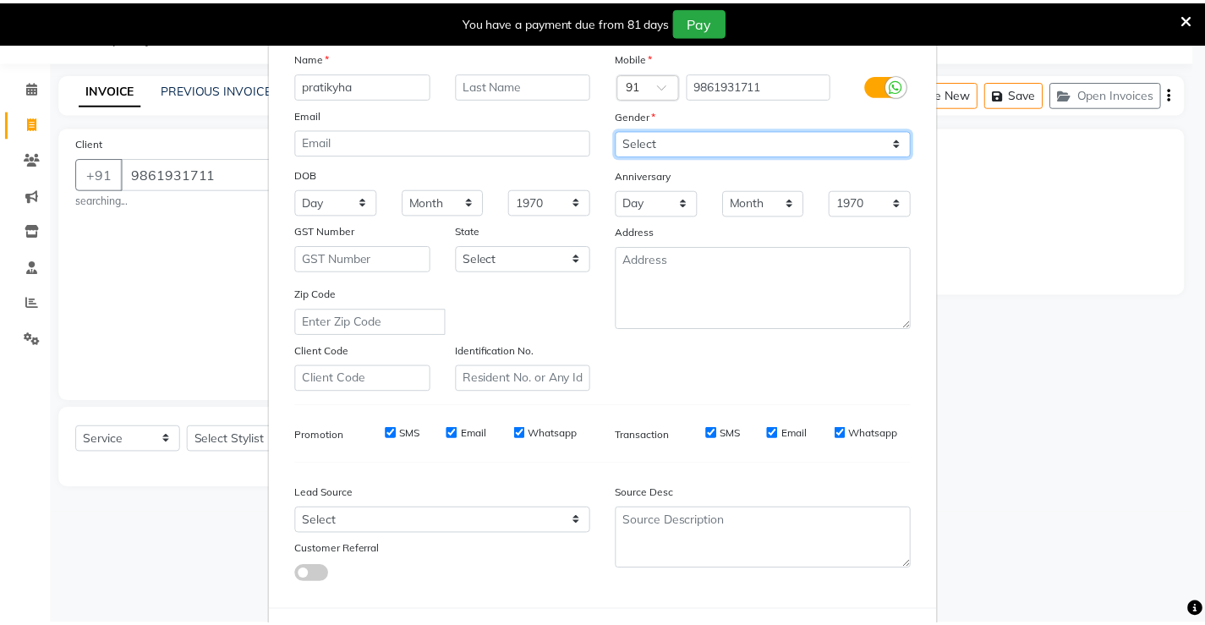
scroll to position [156, 0]
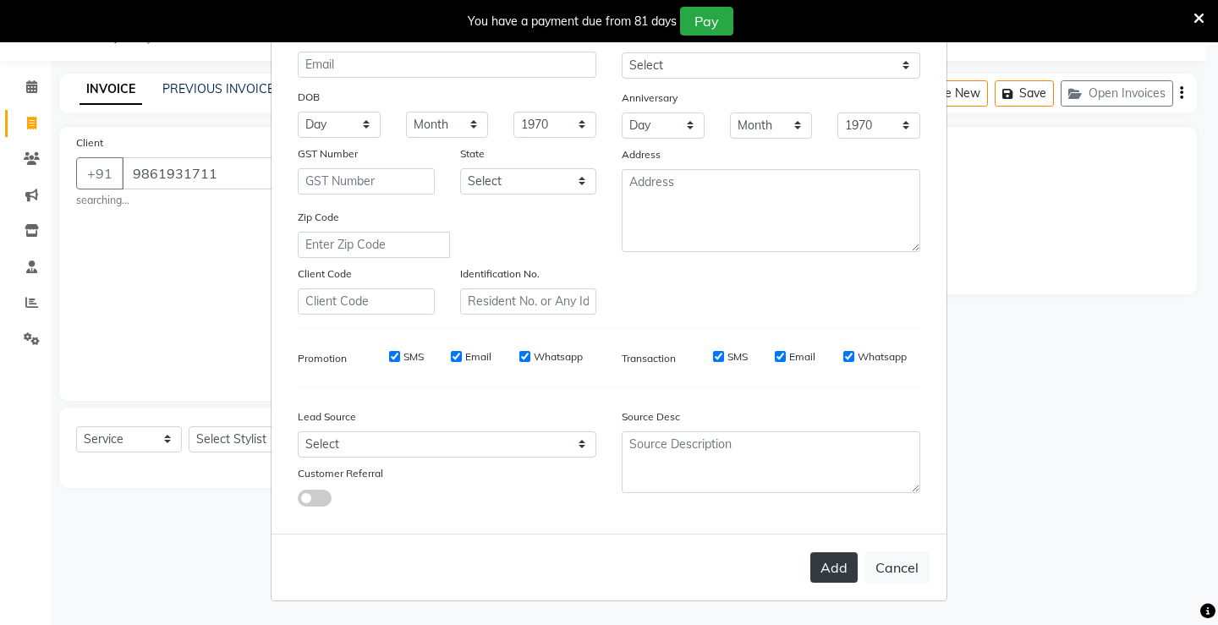
click at [830, 573] on button "Add" at bounding box center [833, 567] width 47 height 30
select select
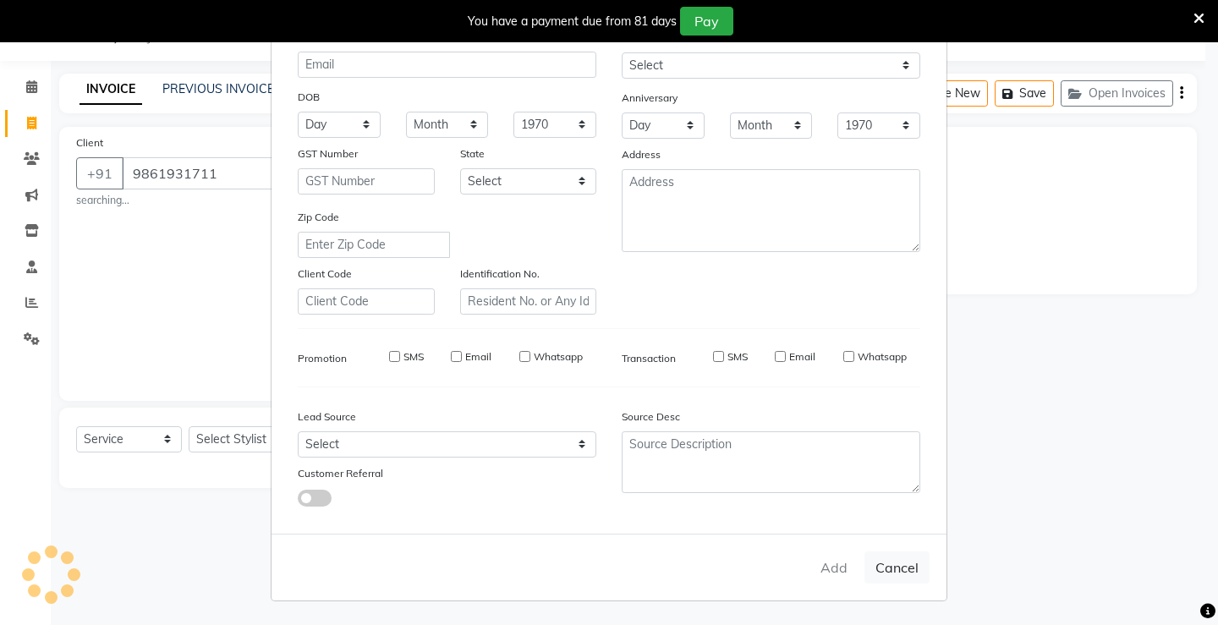
select select
checkbox input "false"
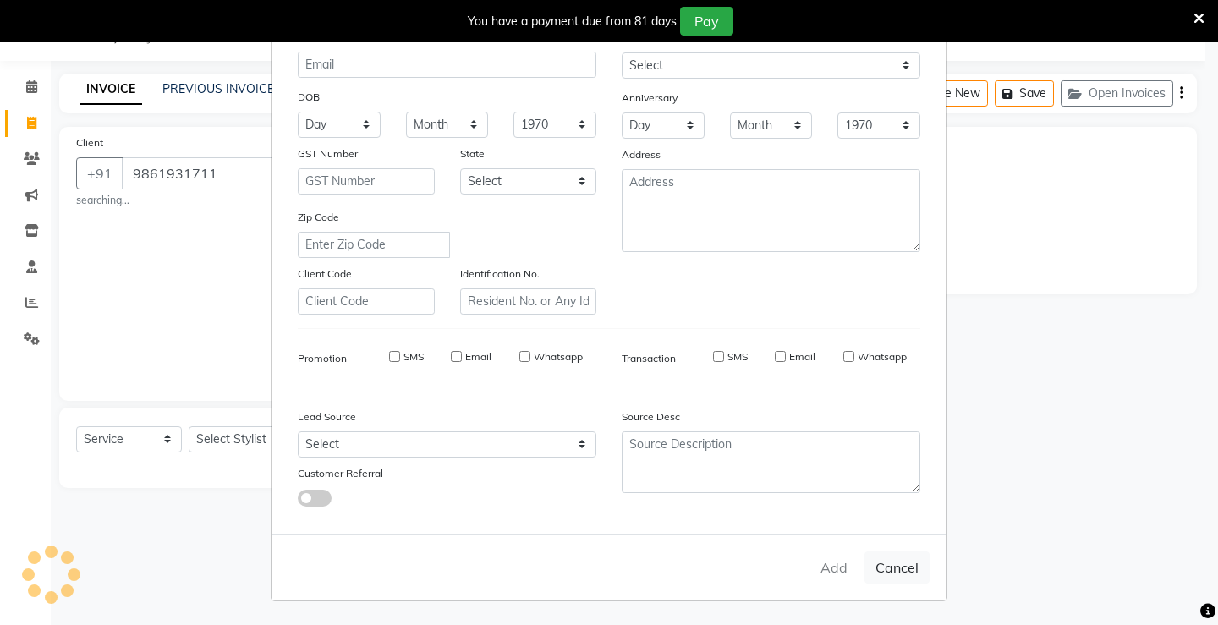
checkbox input "false"
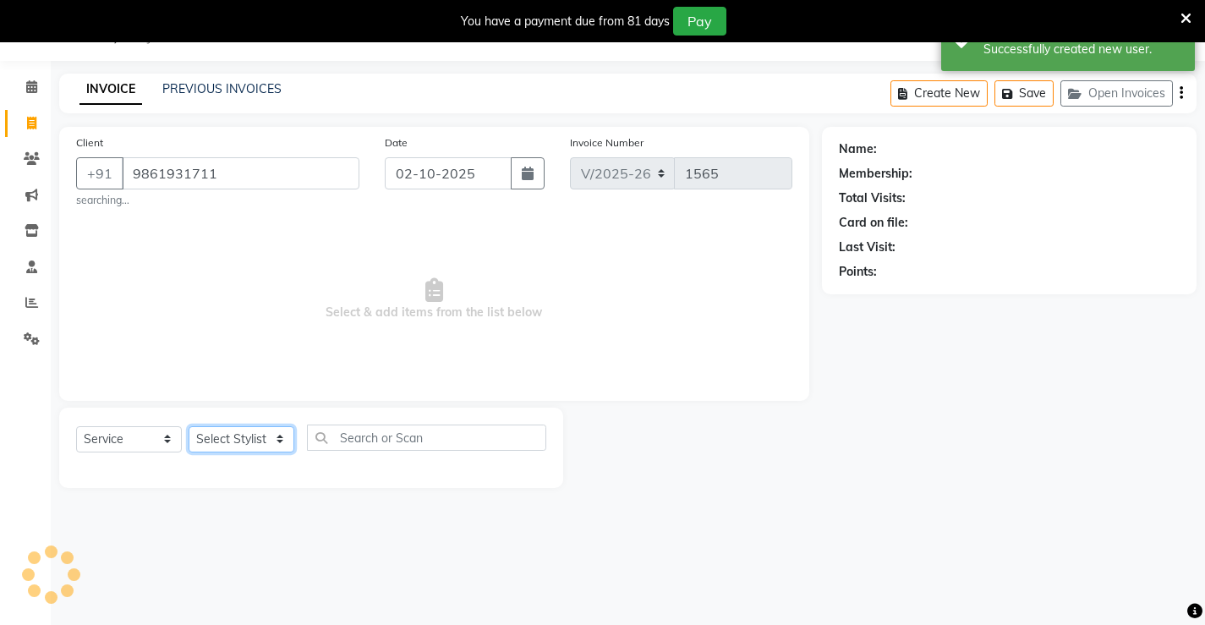
click at [209, 436] on select "Select Stylist Ajay [PERSON_NAME] [PERSON_NAME] [PERSON_NAME] unsex hair stylis…" at bounding box center [242, 439] width 106 height 26
select select "68606"
click at [189, 426] on select "Select Stylist Ajay [PERSON_NAME] [PERSON_NAME] [PERSON_NAME] unsex hair stylis…" at bounding box center [242, 439] width 106 height 26
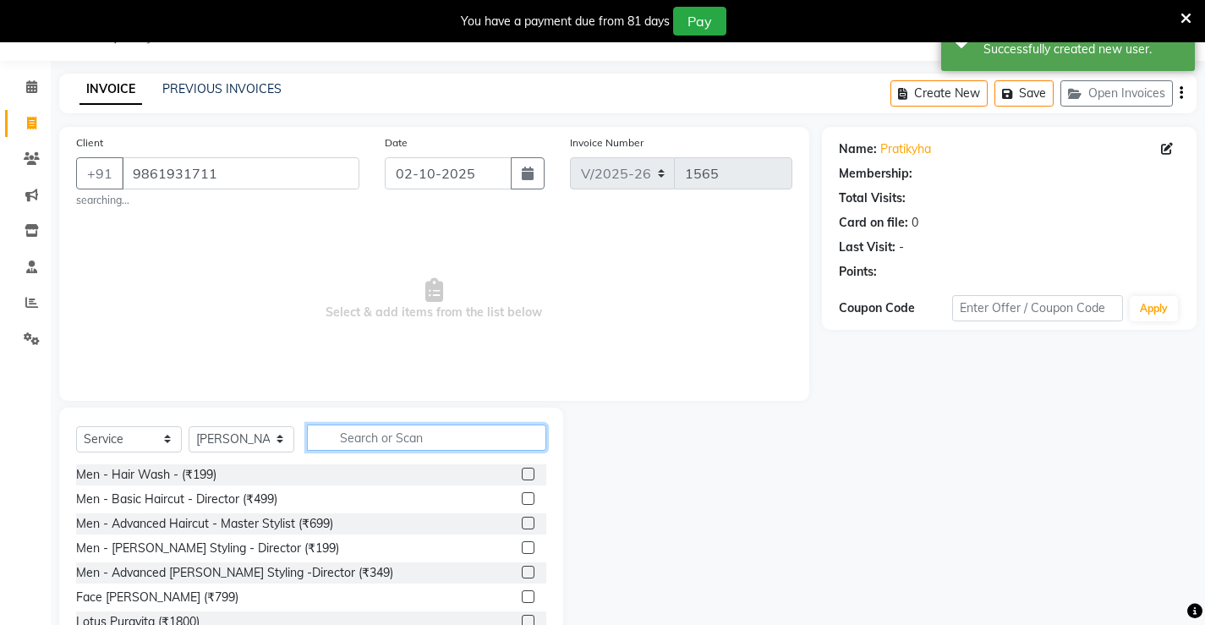
click at [348, 438] on input "text" at bounding box center [426, 438] width 239 height 26
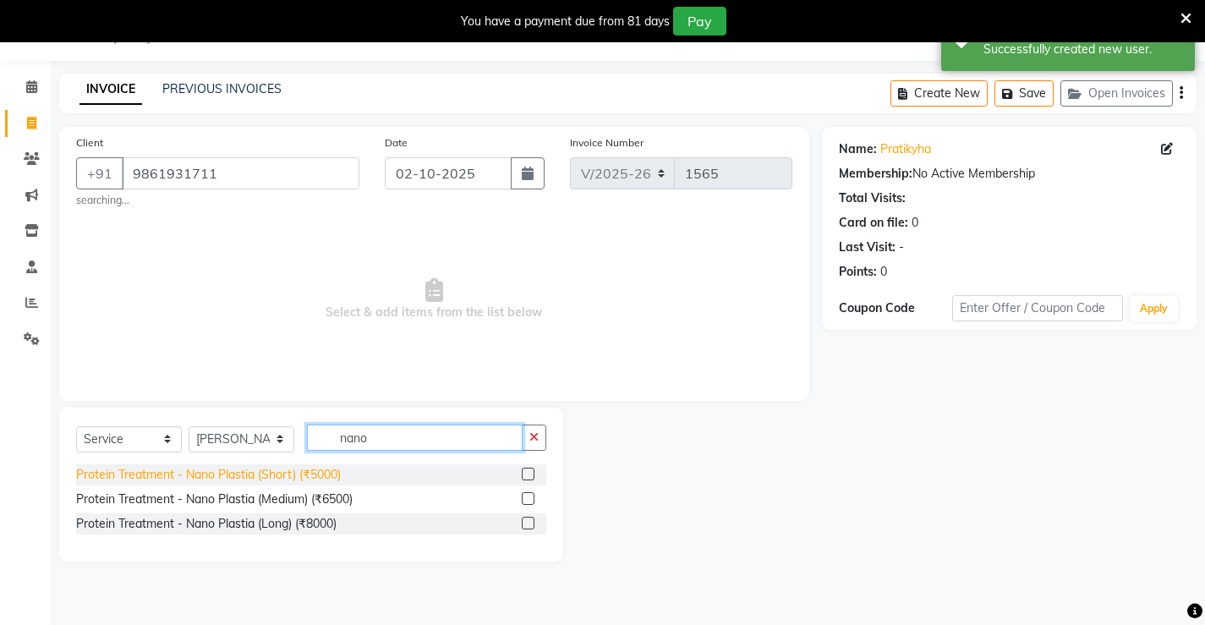
type input "nano"
click at [306, 472] on div "Protein Treatment - Nano Plastia (Short) (₹5000)" at bounding box center [208, 475] width 265 height 18
checkbox input "false"
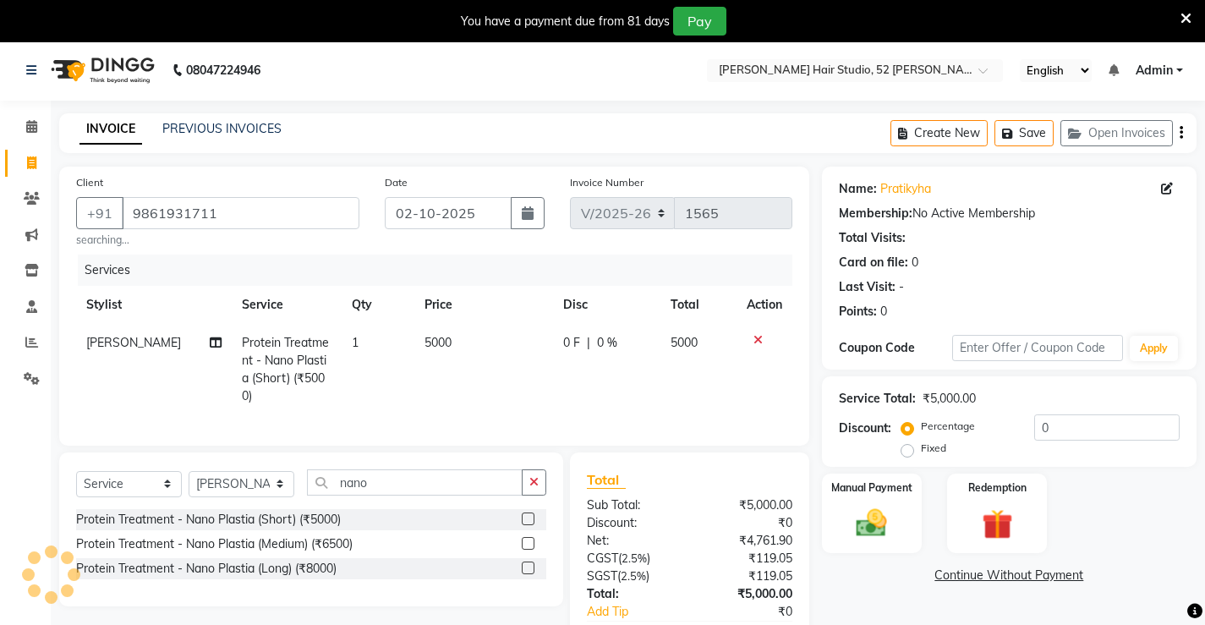
scroll to position [0, 0]
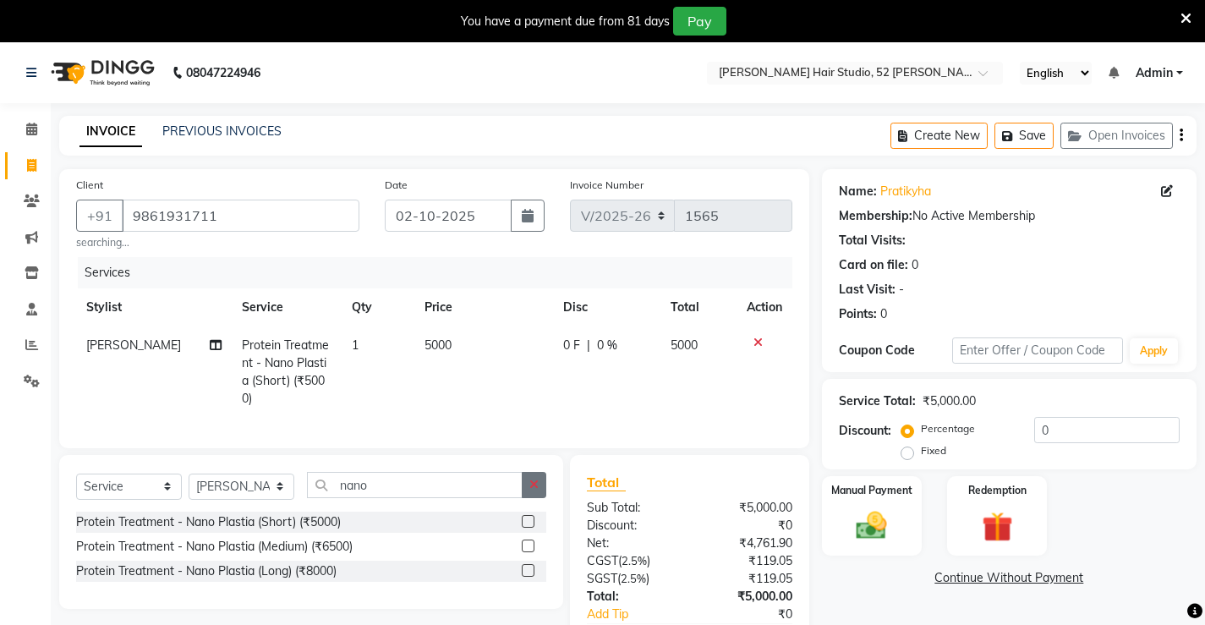
click at [544, 494] on button "button" at bounding box center [534, 485] width 25 height 26
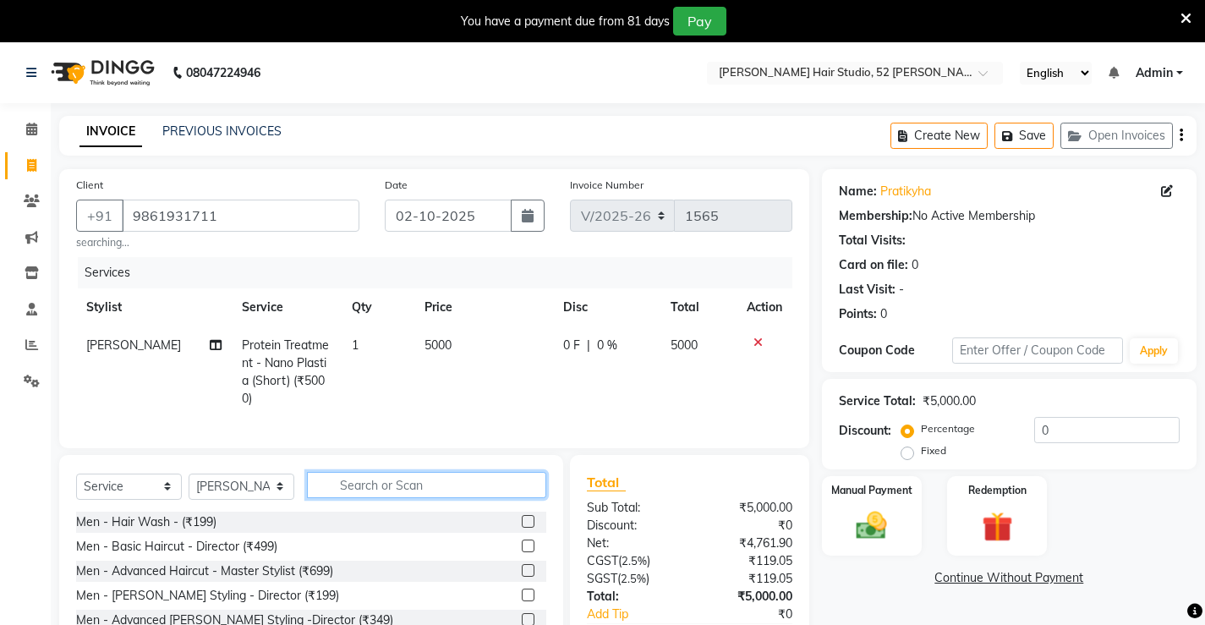
click at [353, 494] on input "text" at bounding box center [426, 485] width 239 height 26
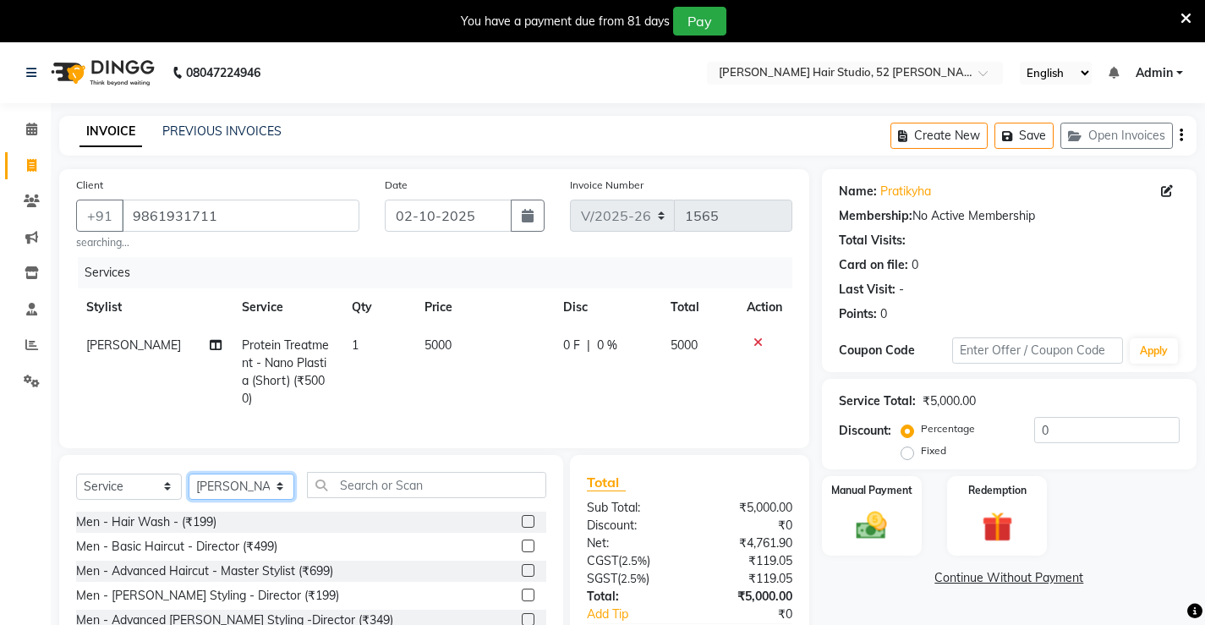
click at [246, 500] on select "Select Stylist Ajay [PERSON_NAME] [PERSON_NAME] [PERSON_NAME] unsex hair stylis…" at bounding box center [242, 487] width 106 height 26
select select "86873"
click at [189, 485] on select "Select Stylist Ajay [PERSON_NAME] [PERSON_NAME] [PERSON_NAME] unsex hair stylis…" at bounding box center [242, 487] width 106 height 26
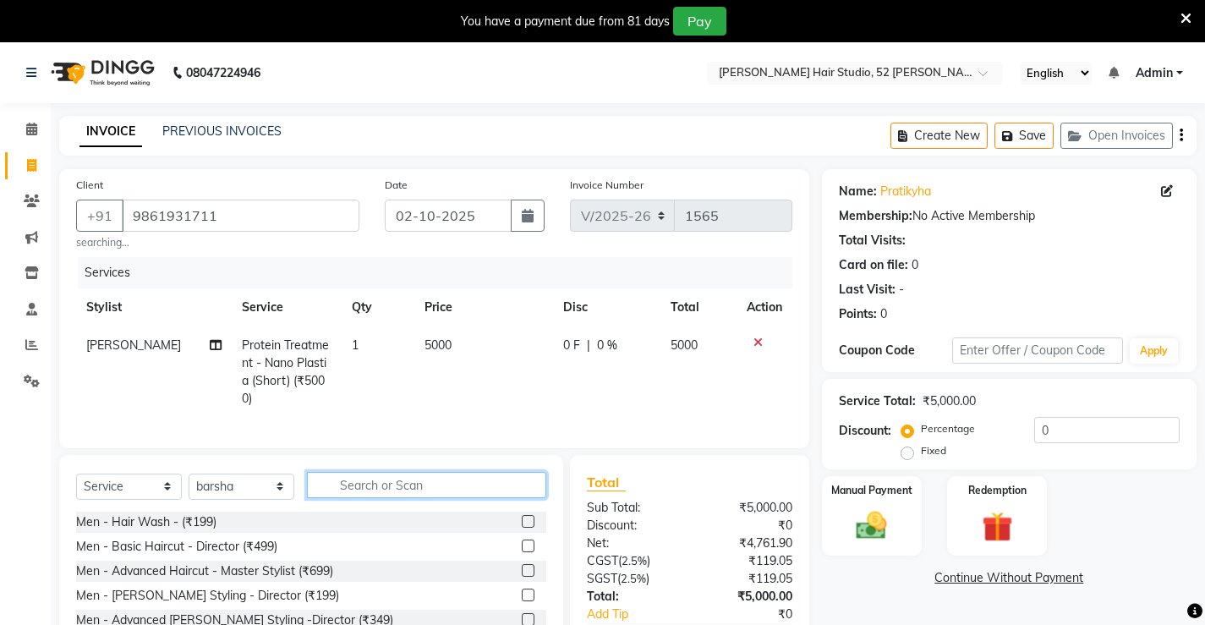
click at [365, 490] on input "text" at bounding box center [426, 485] width 239 height 26
type input "clean"
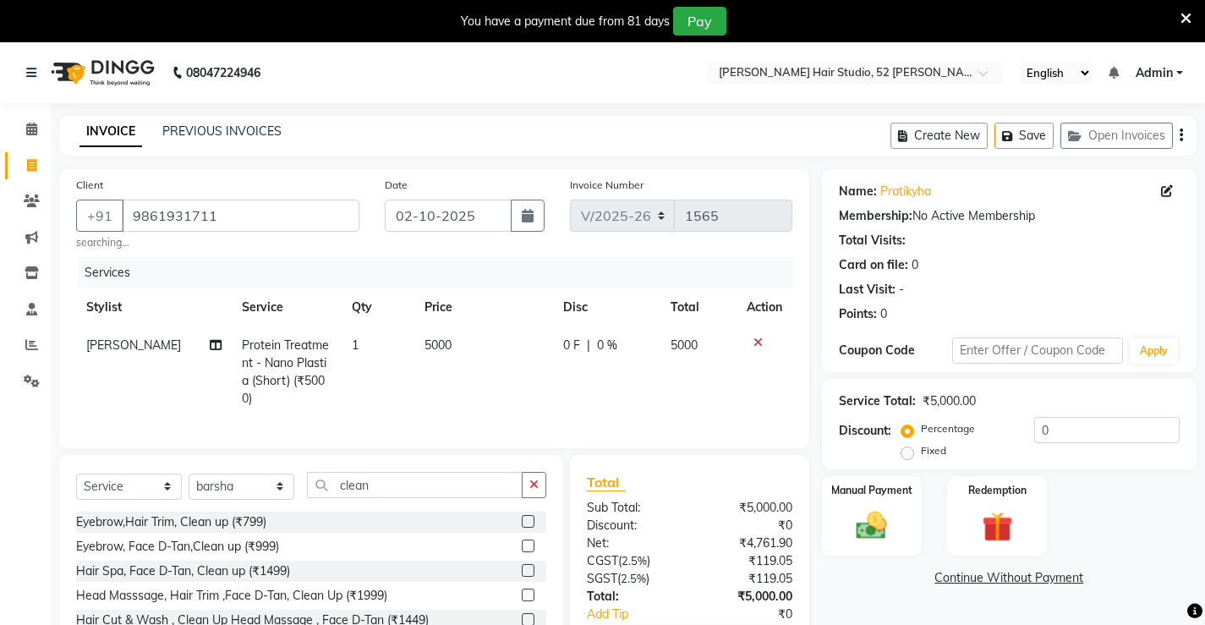
click at [522, 528] on label at bounding box center [528, 521] width 13 height 13
click at [522, 528] on input "checkbox" at bounding box center [527, 522] width 11 height 11
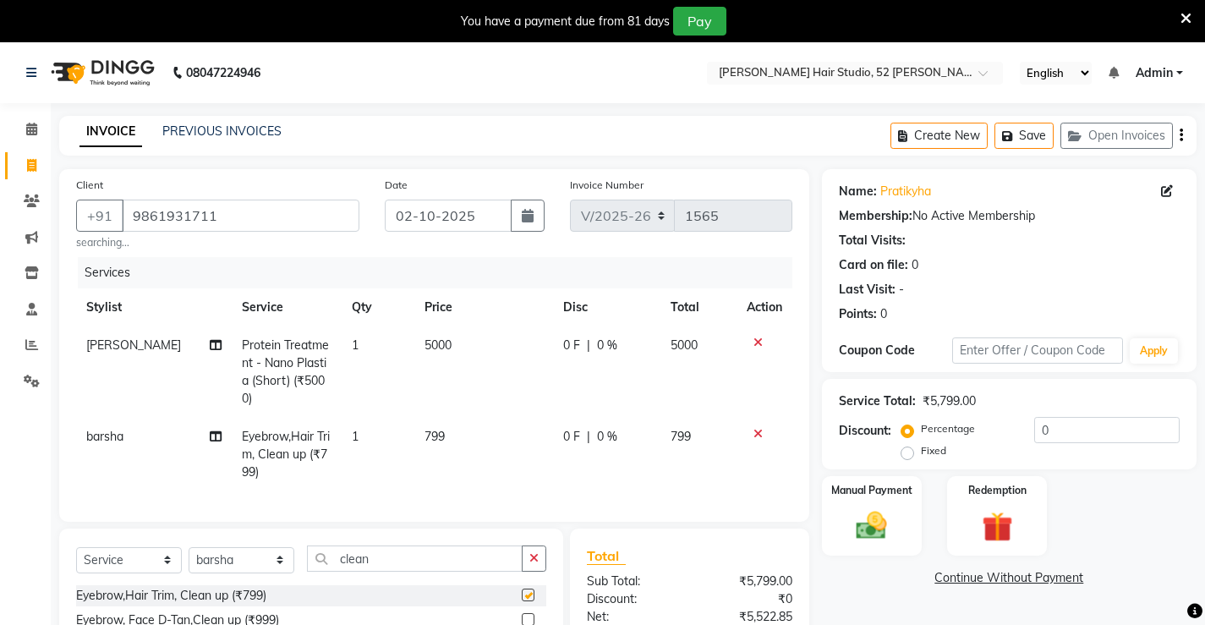
checkbox input "false"
click at [455, 434] on td "799" at bounding box center [483, 455] width 138 height 74
select select "86873"
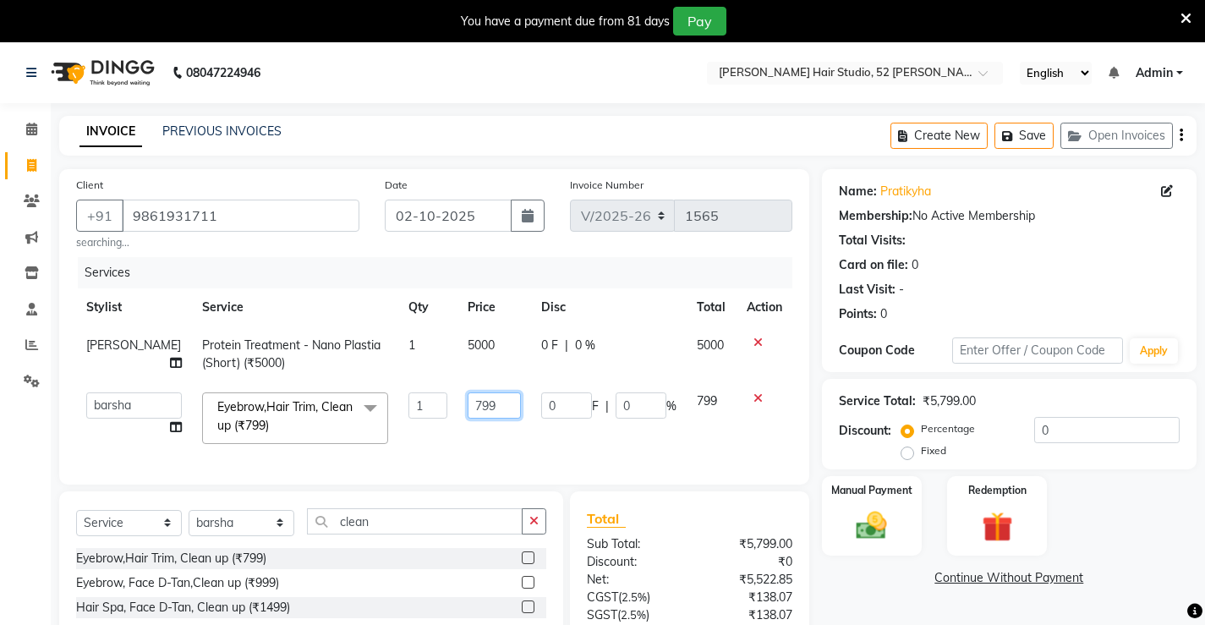
click at [492, 403] on input "799" at bounding box center [494, 405] width 53 height 26
type input "7"
type input "650"
click at [496, 434] on td "650" at bounding box center [495, 418] width 74 height 72
select select "86873"
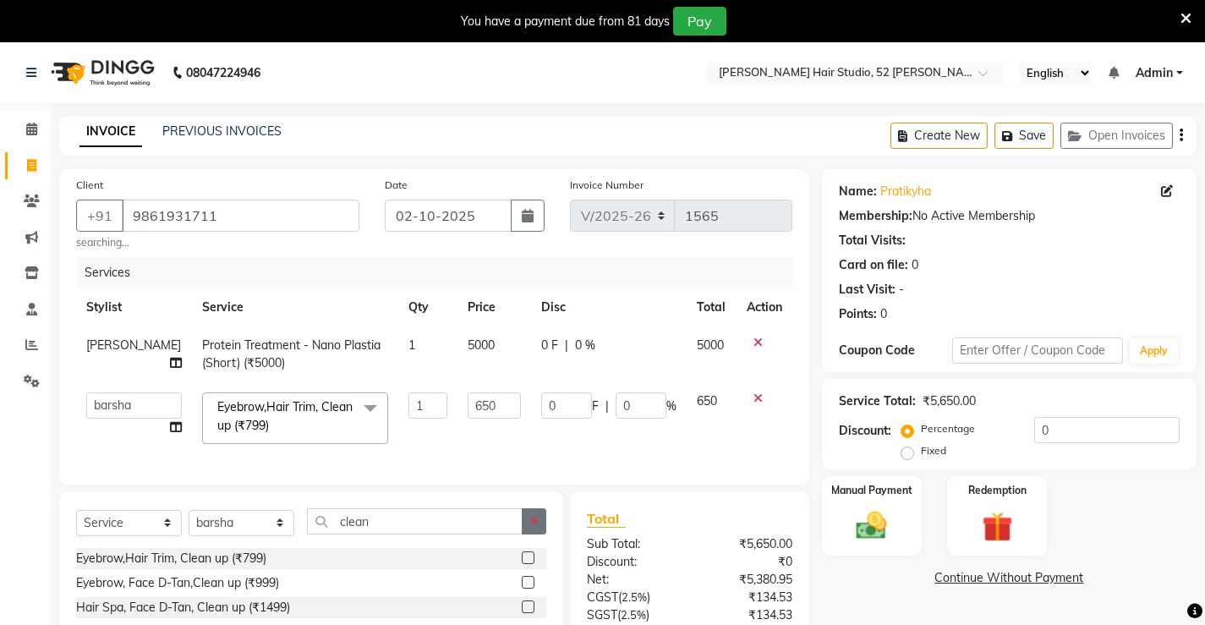
click at [530, 527] on icon "button" at bounding box center [533, 521] width 9 height 12
type input "b"
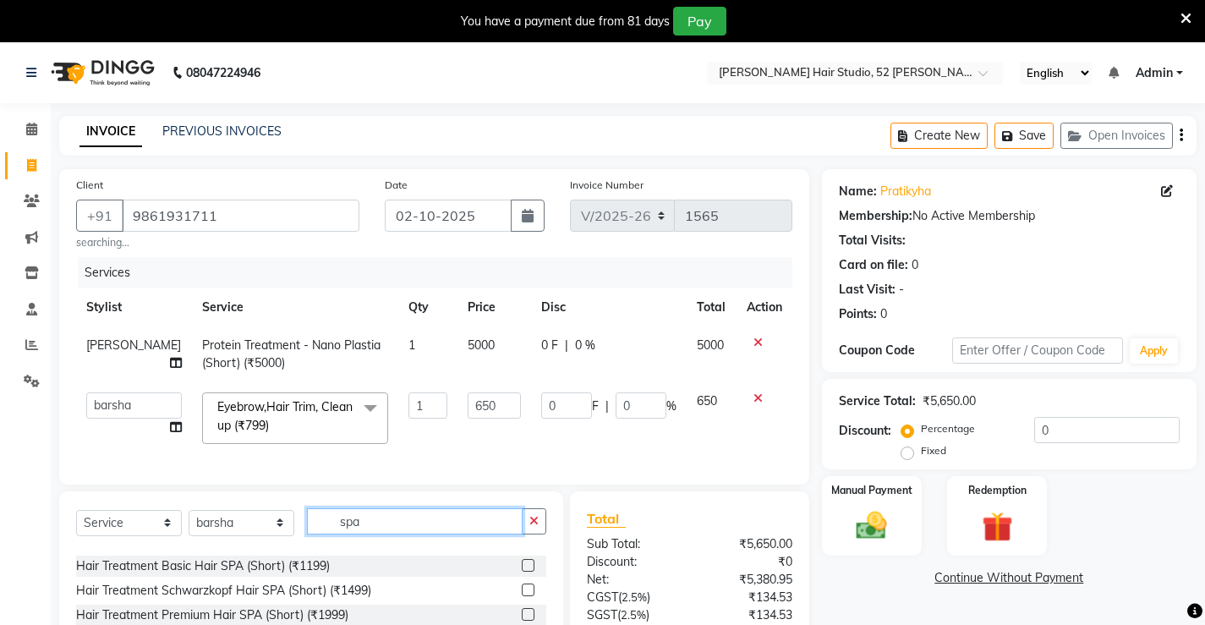
scroll to position [507, 0]
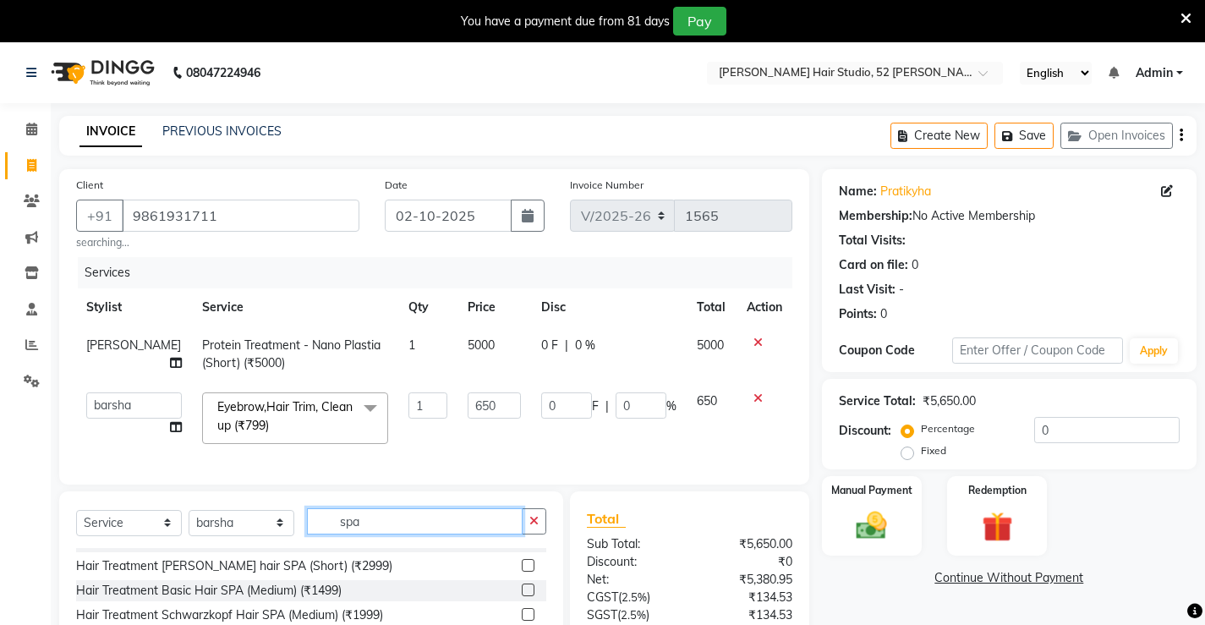
type input "spa"
click at [522, 596] on label at bounding box center [528, 590] width 13 height 13
click at [522, 596] on input "checkbox" at bounding box center [527, 590] width 11 height 11
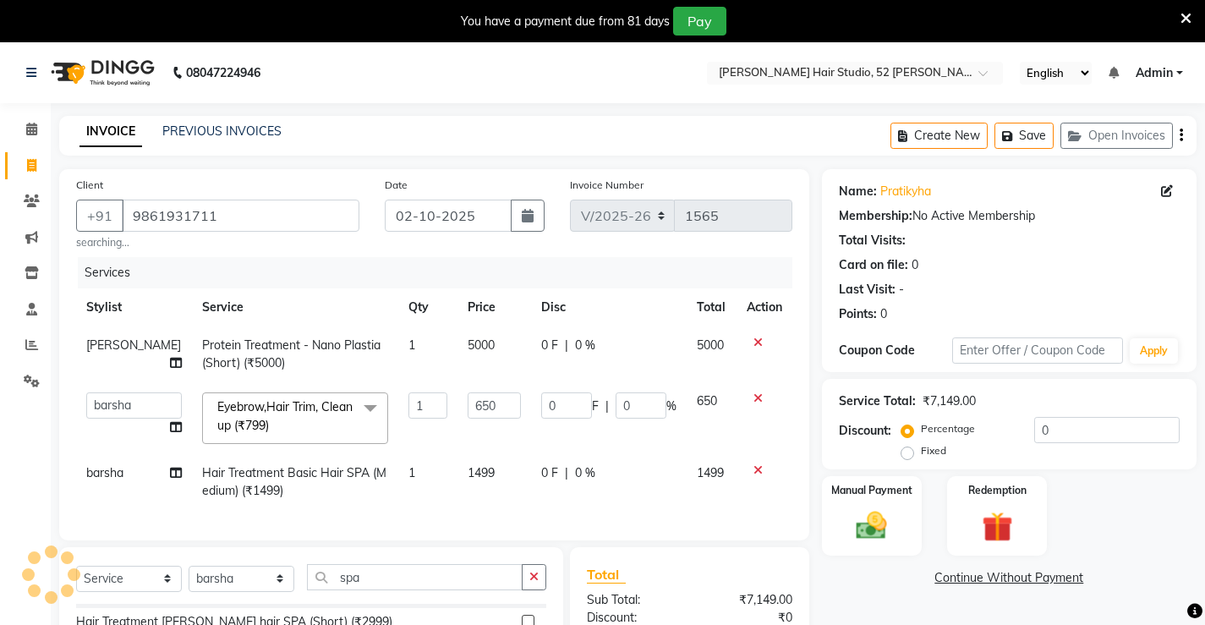
checkbox input "false"
click at [480, 470] on td "1499" at bounding box center [495, 482] width 74 height 56
select select "86873"
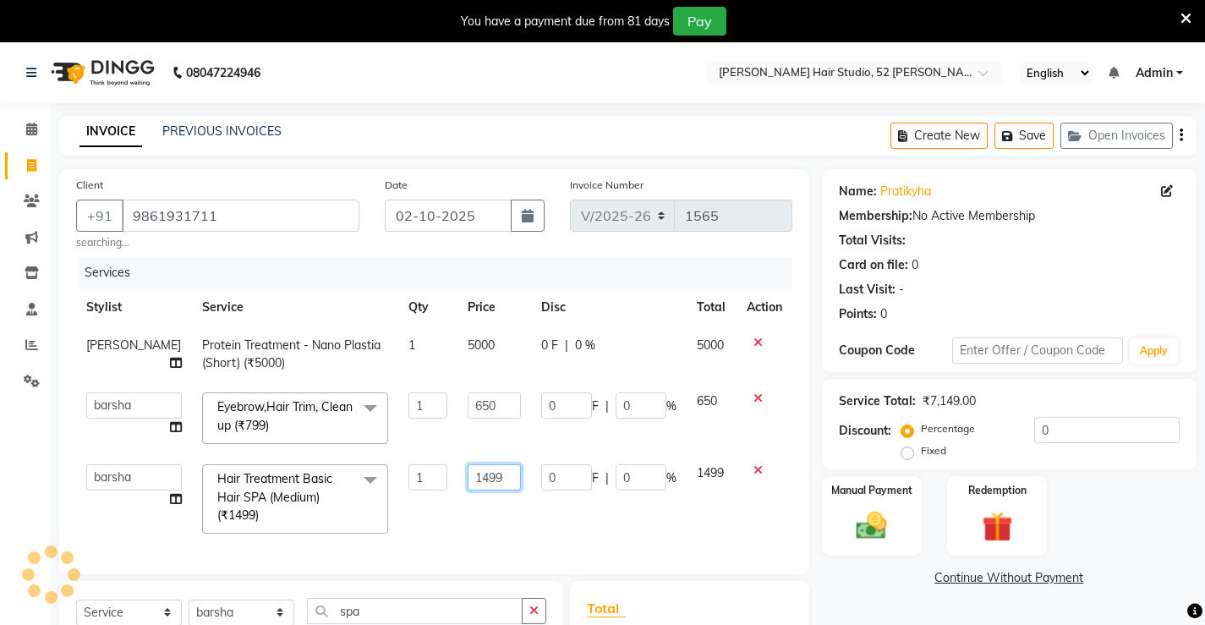
click at [490, 471] on input "1499" at bounding box center [494, 477] width 53 height 26
type input "1000"
click at [491, 532] on div "Services Stylist Service Qty Price Disc Total Action [PERSON_NAME] Protein Trea…" at bounding box center [434, 407] width 716 height 300
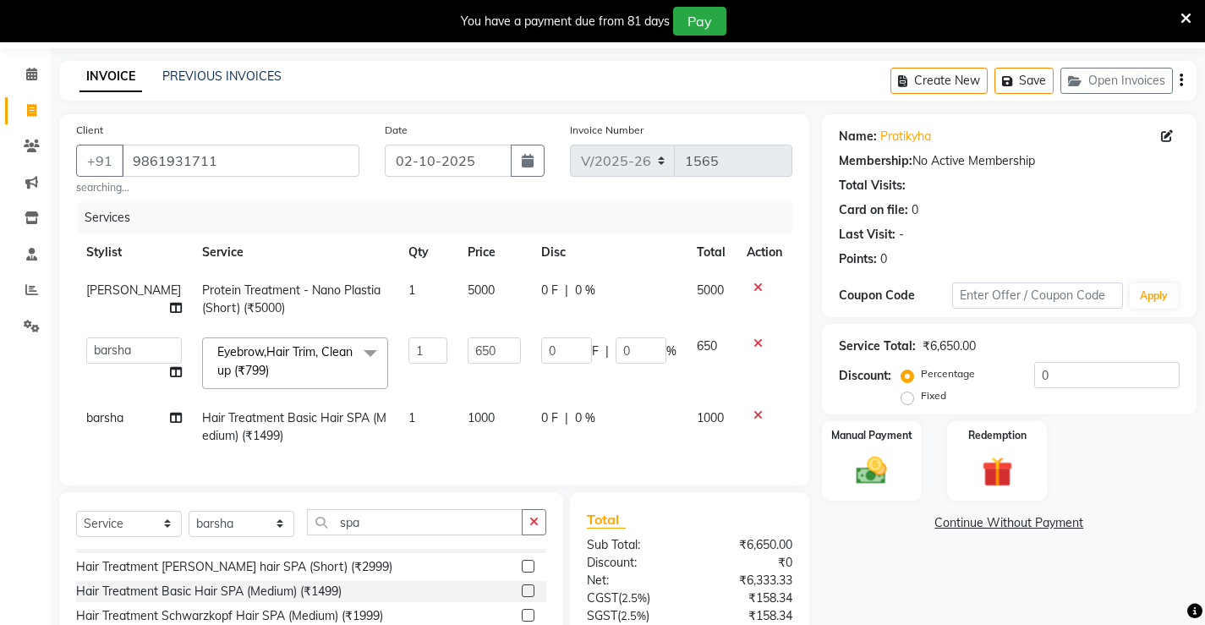
scroll to position [85, 0]
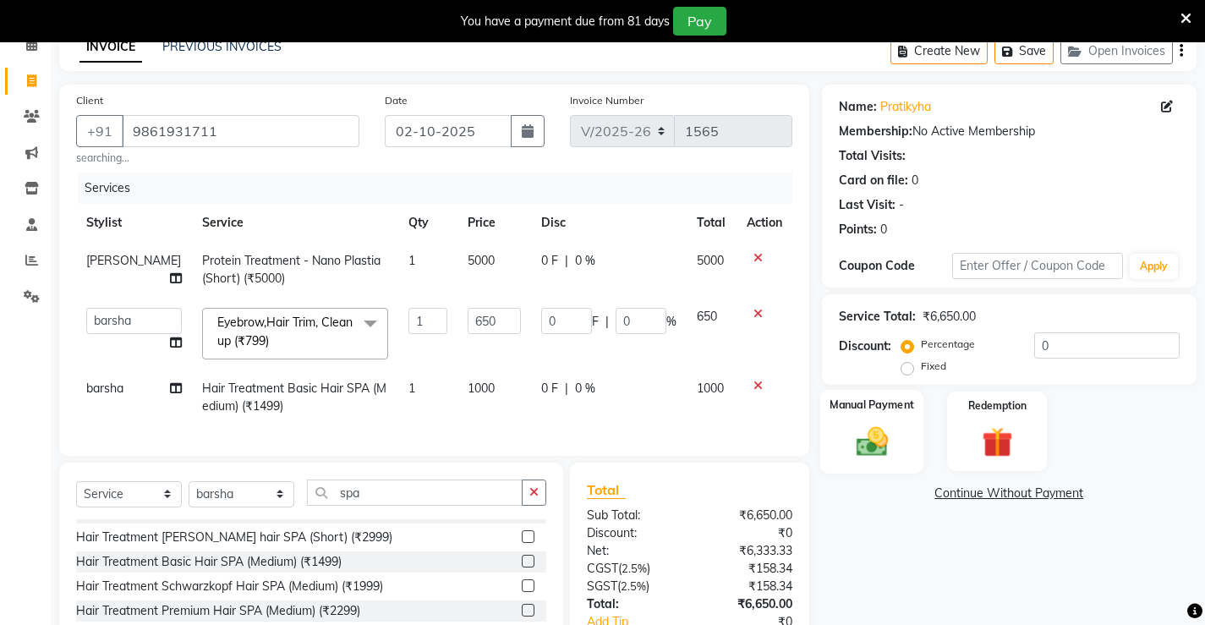
click at [869, 446] on img at bounding box center [872, 441] width 52 height 36
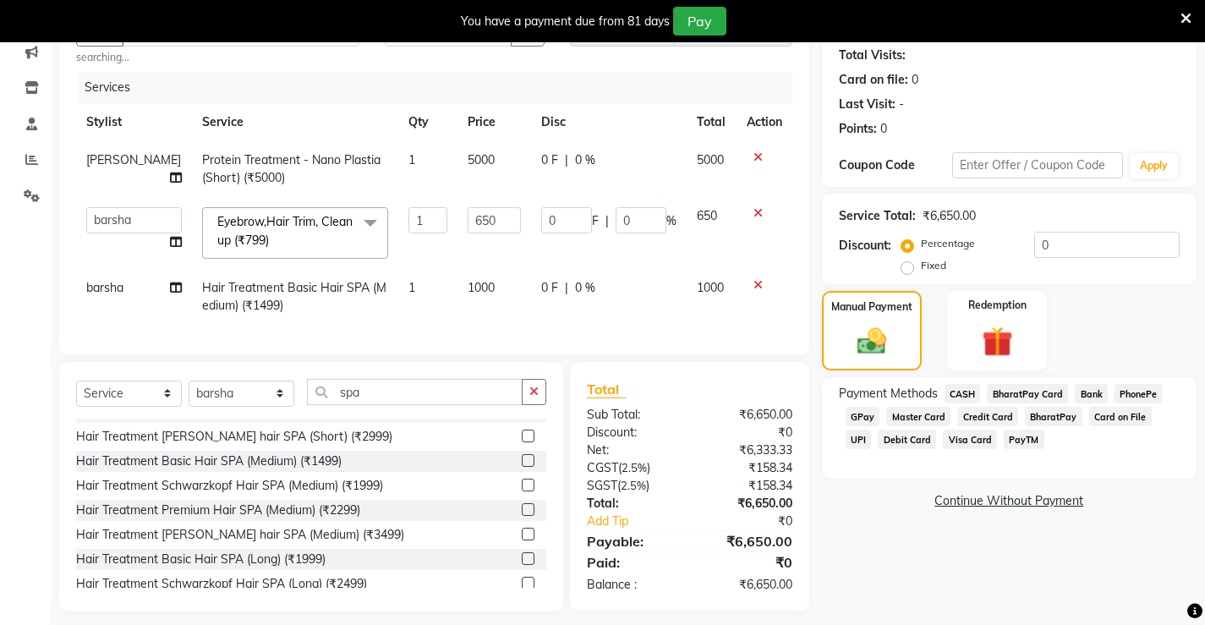
scroll to position [210, 0]
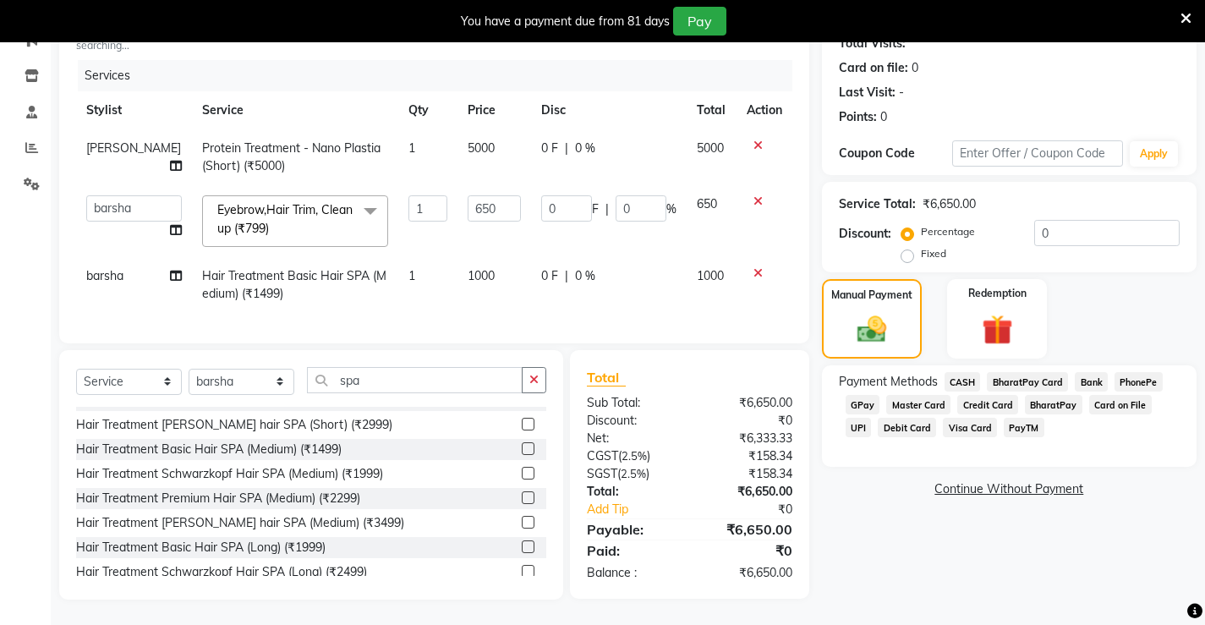
click at [1141, 372] on span "PhonePe" at bounding box center [1139, 381] width 48 height 19
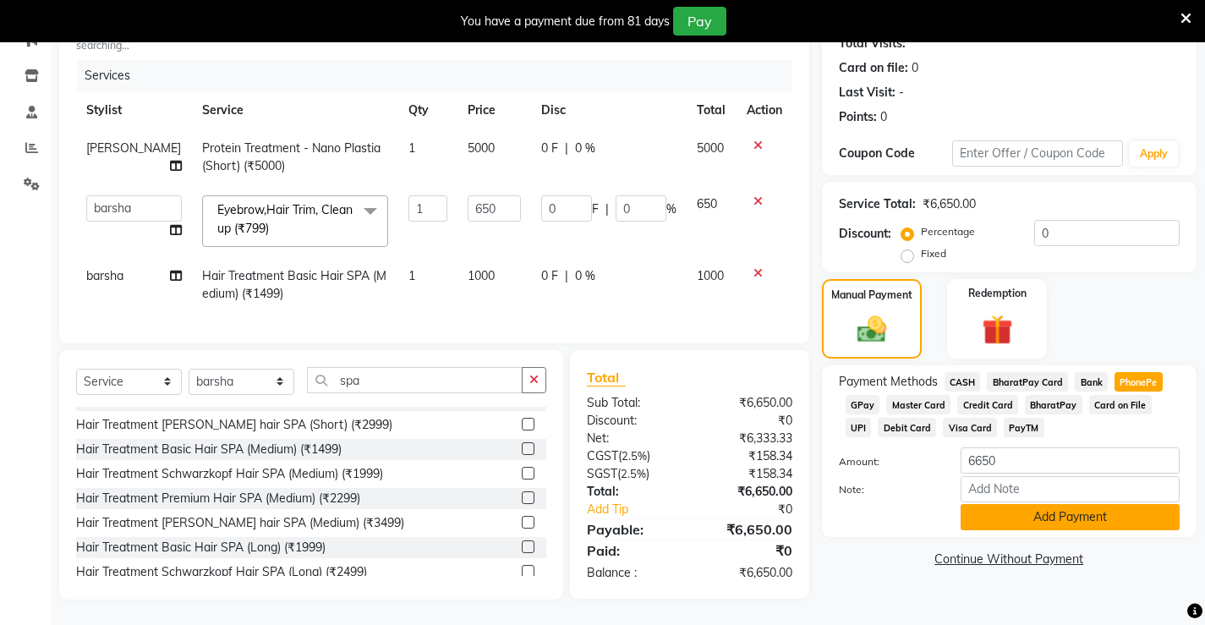
click at [1023, 509] on button "Add Payment" at bounding box center [1070, 517] width 219 height 26
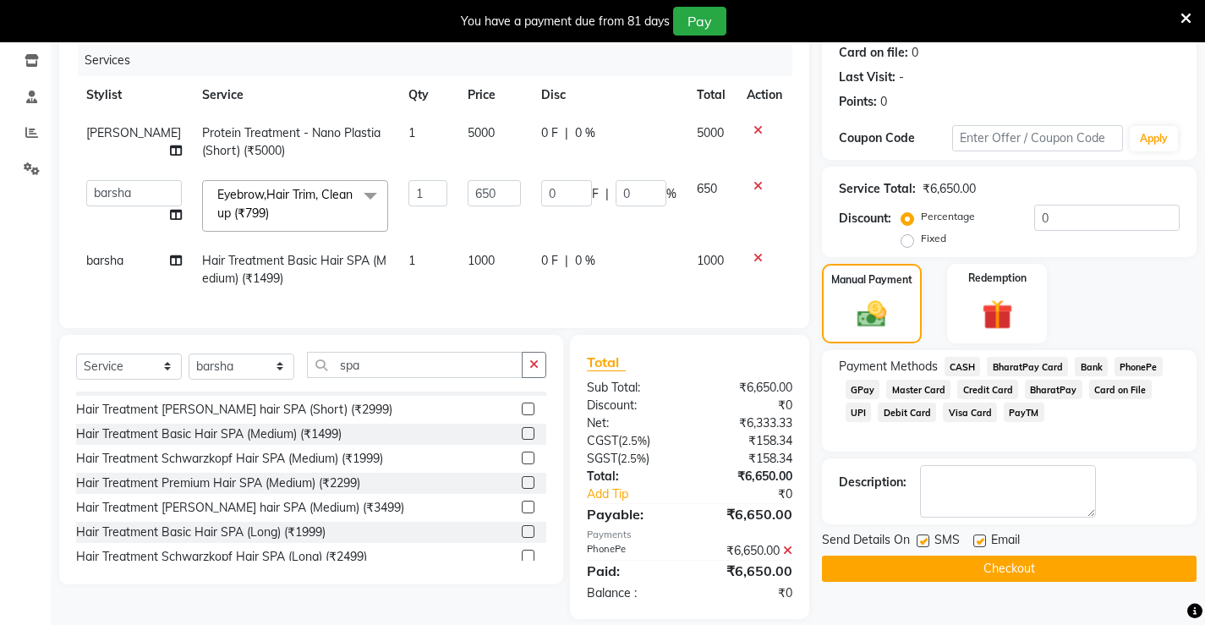
scroll to position [244, 0]
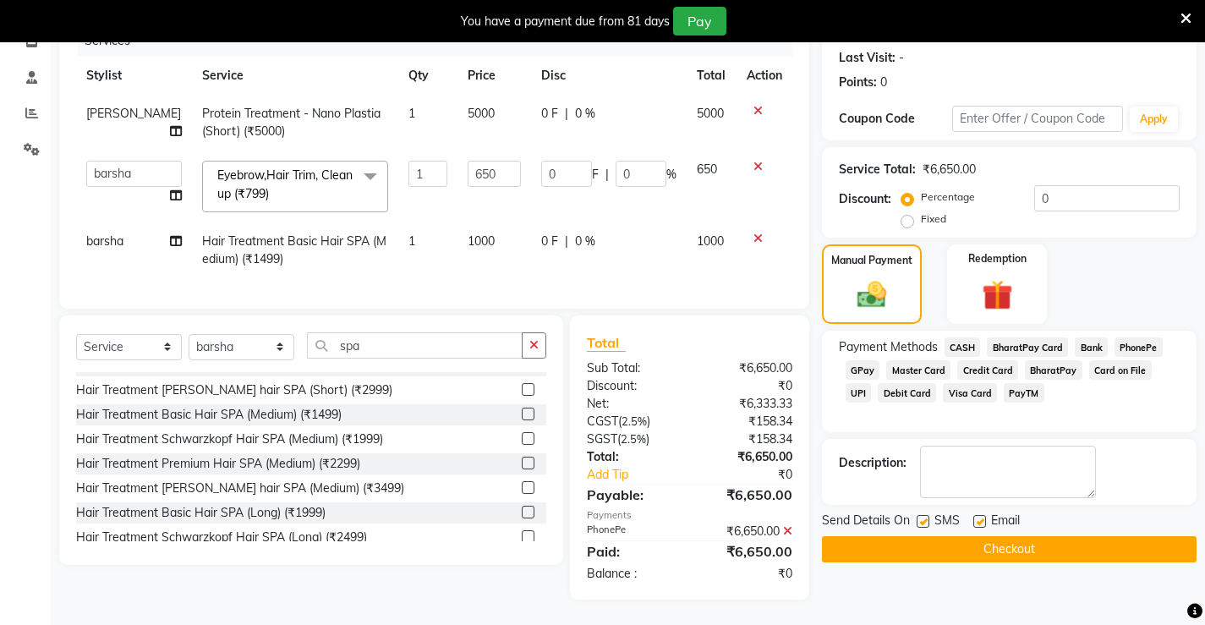
click at [1025, 541] on button "Checkout" at bounding box center [1009, 549] width 375 height 26
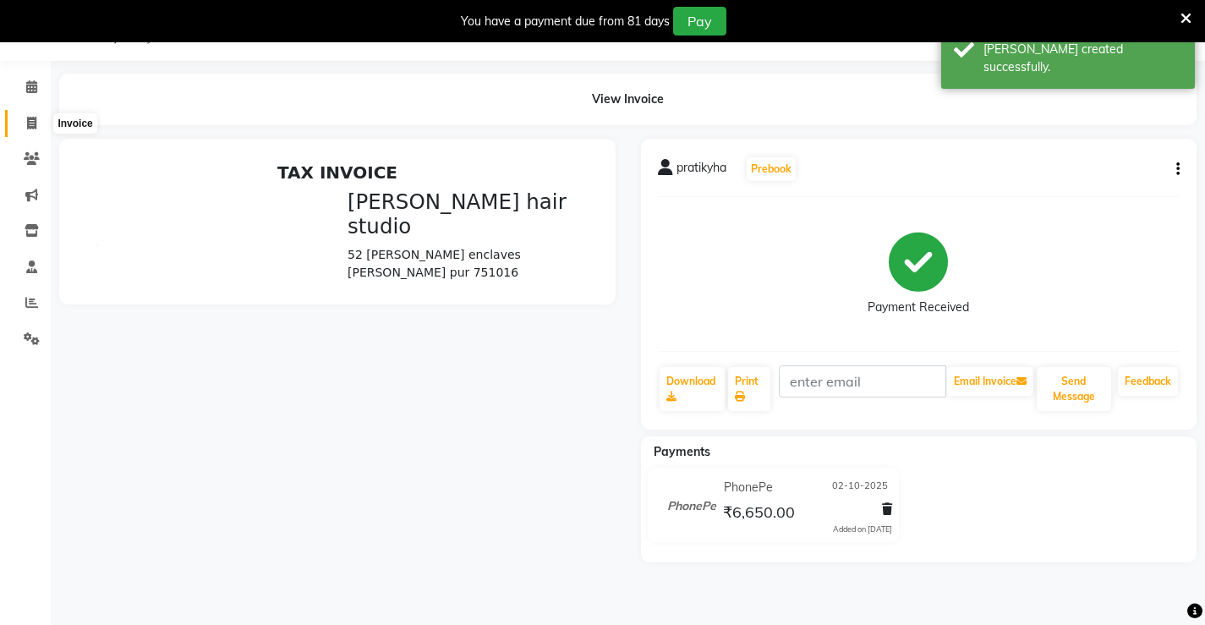
drag, startPoint x: 31, startPoint y: 114, endPoint x: 43, endPoint y: 116, distance: 12.0
click at [34, 114] on span at bounding box center [32, 123] width 30 height 19
select select "service"
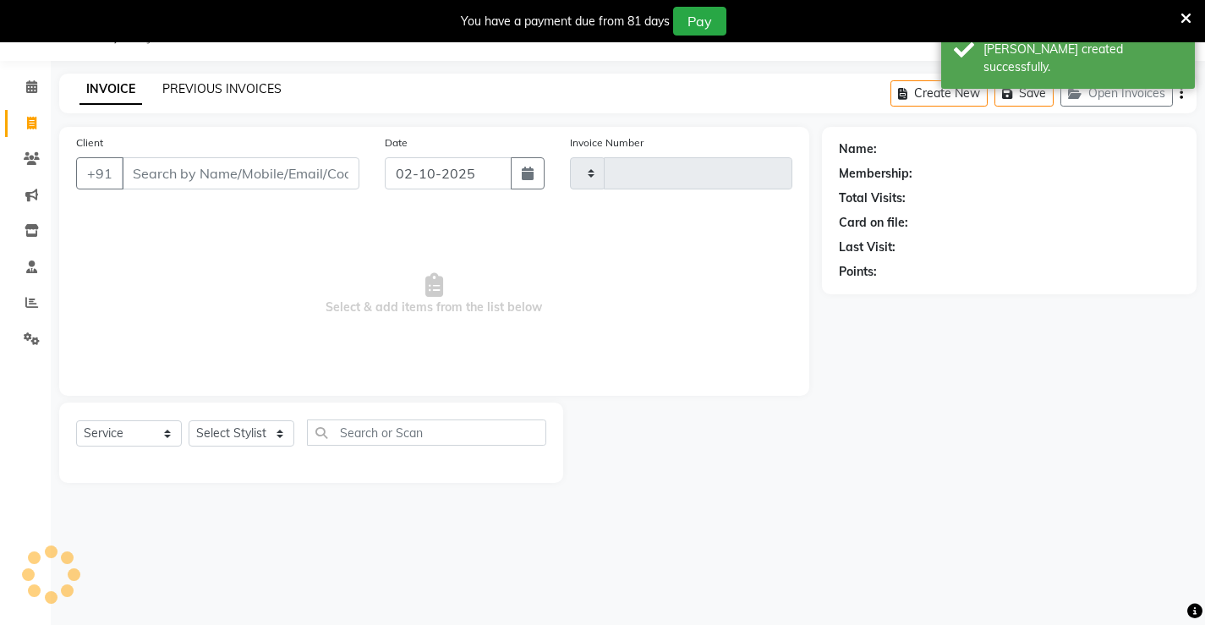
type input "1566"
select select "7705"
